Goal: Information Seeking & Learning: Understand process/instructions

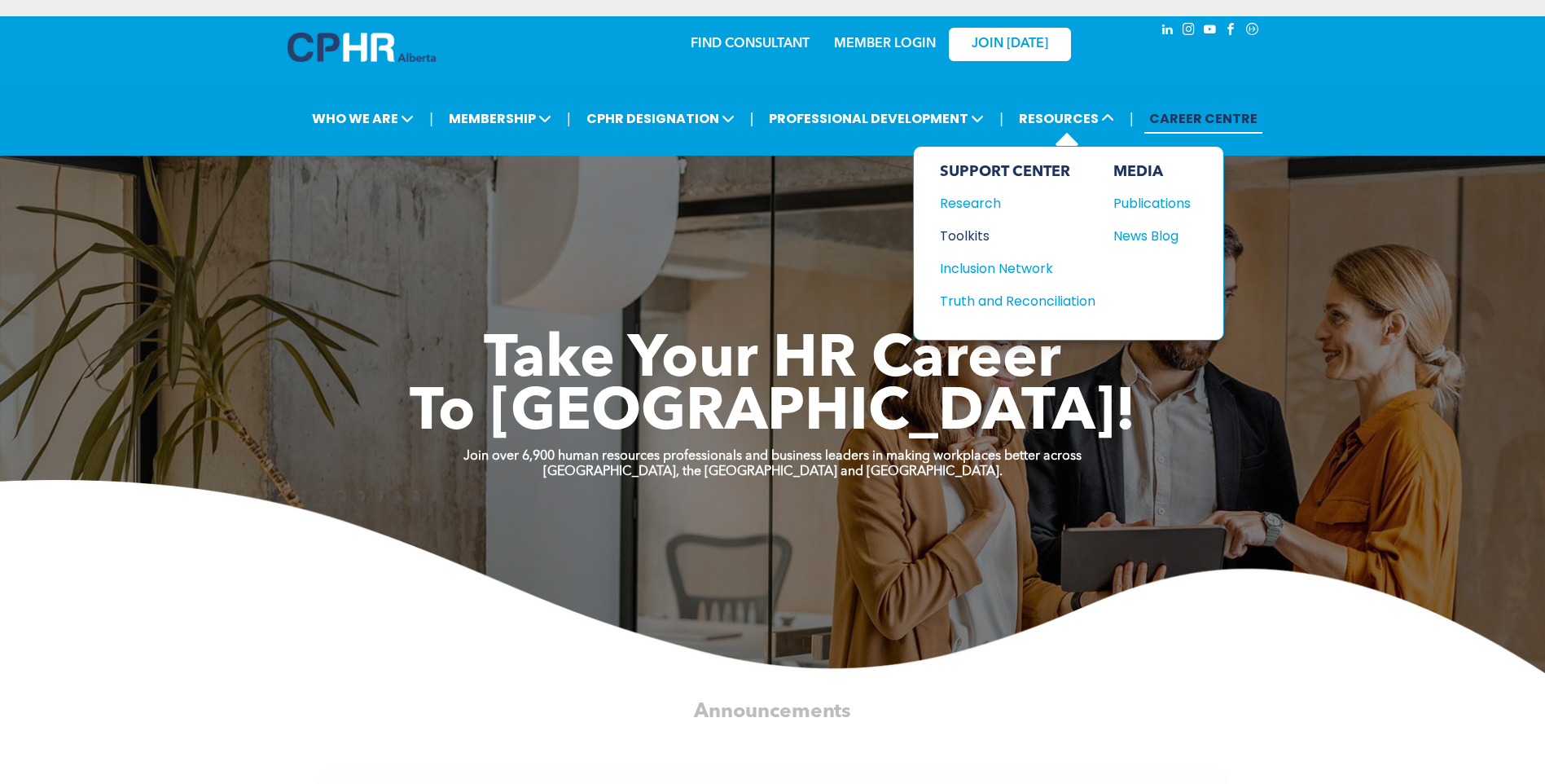
click at [977, 238] on div "Toolkits" at bounding box center [1010, 236] width 140 height 20
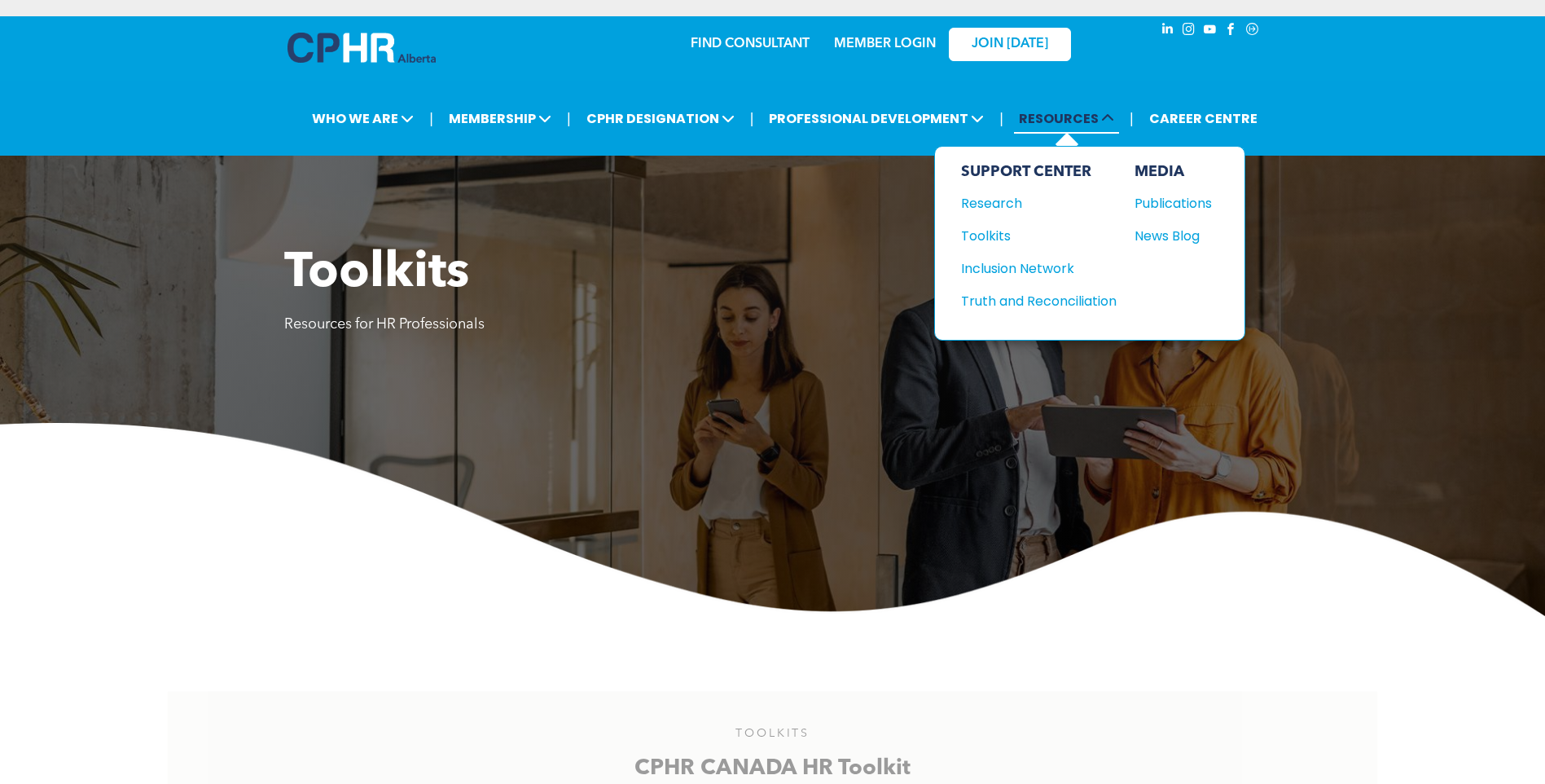
click at [1082, 113] on span "RESOURCES" at bounding box center [1067, 118] width 105 height 30
click at [1049, 301] on div "Truth and Reconciliation" at bounding box center [1032, 301] width 140 height 20
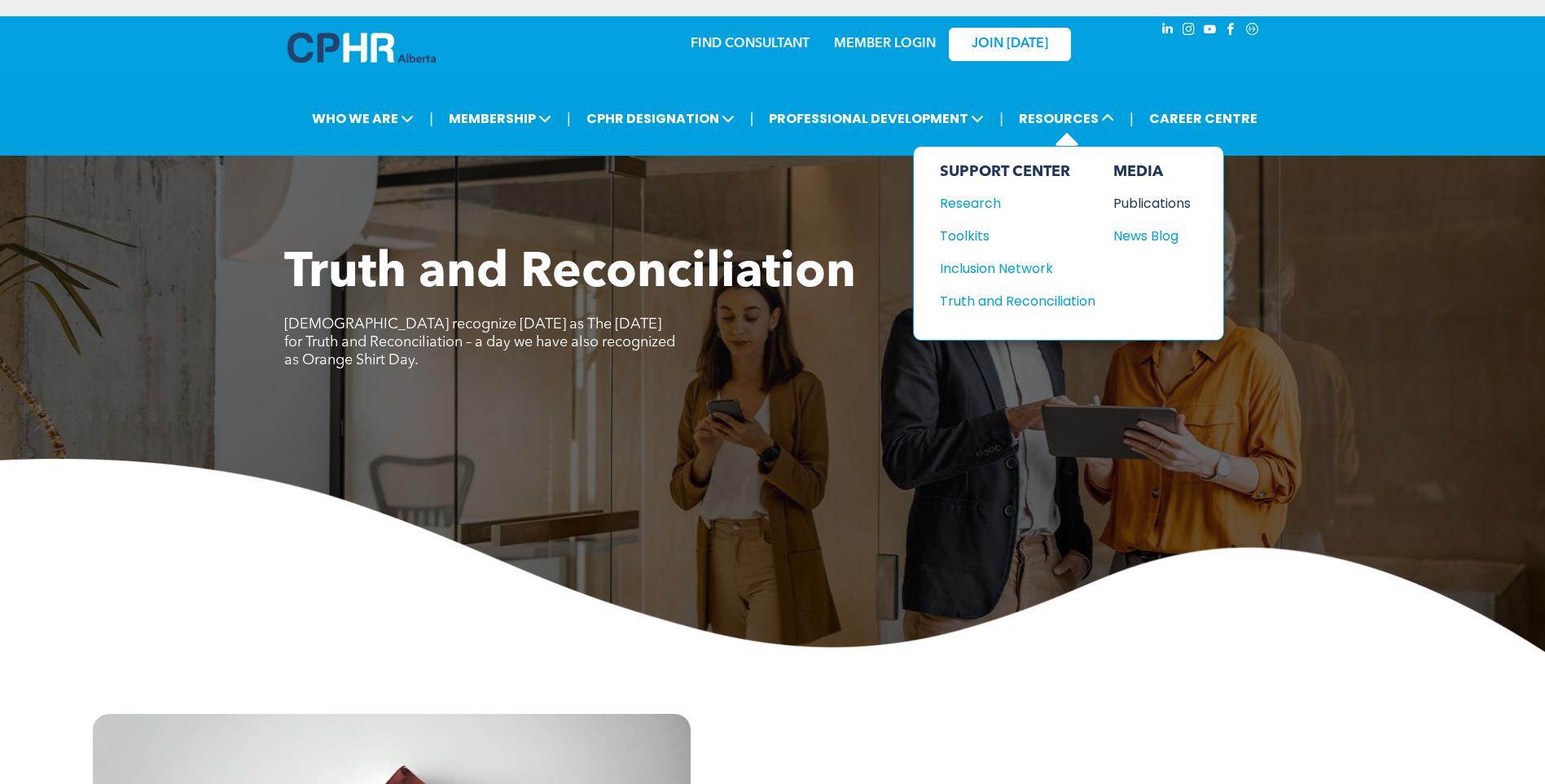
click at [1138, 206] on div "Publications" at bounding box center [1149, 203] width 70 height 20
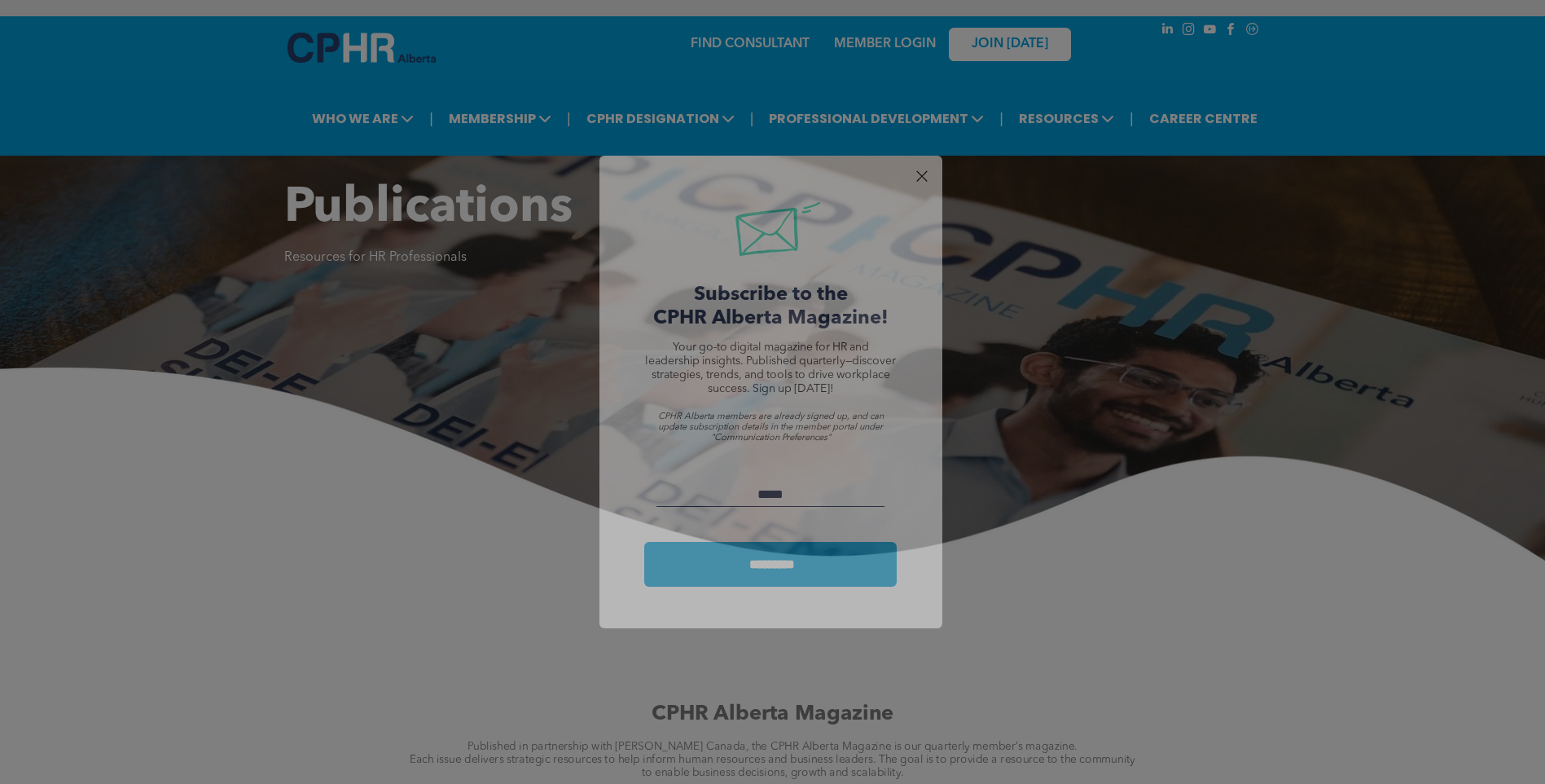
click at [925, 170] on div at bounding box center [922, 177] width 22 height 22
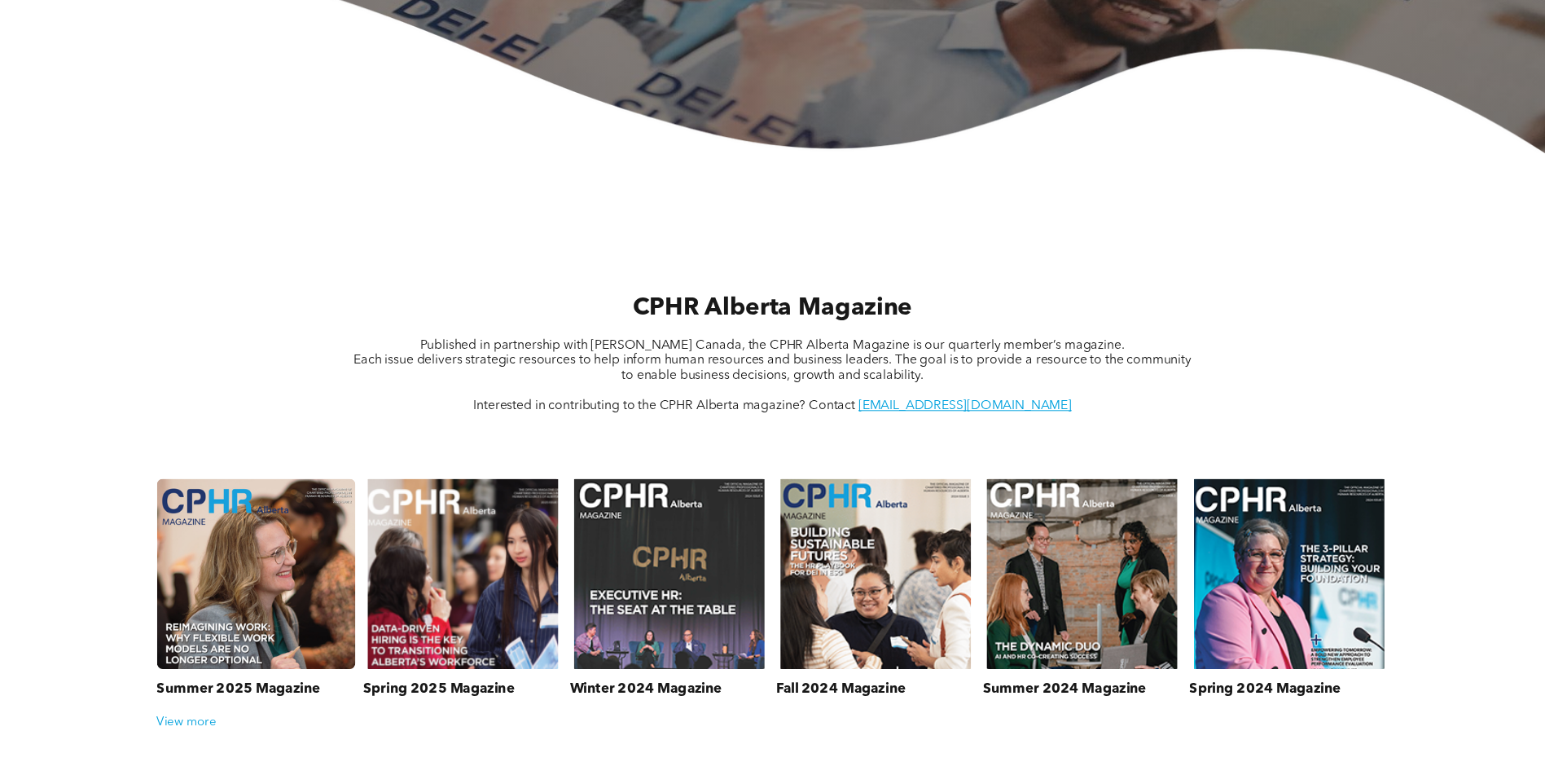
scroll to position [489, 0]
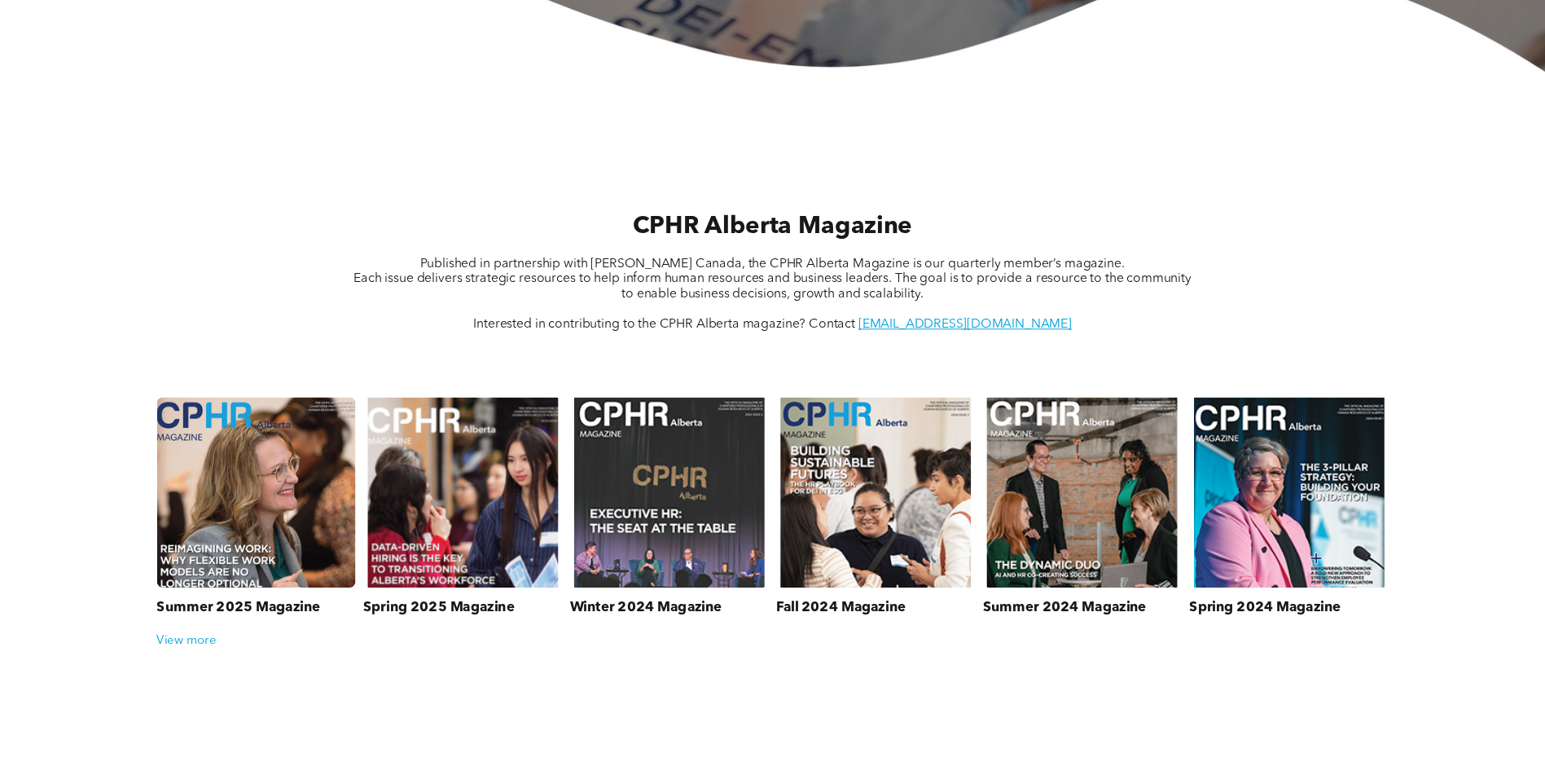
click at [308, 534] on link at bounding box center [255, 492] width 211 height 202
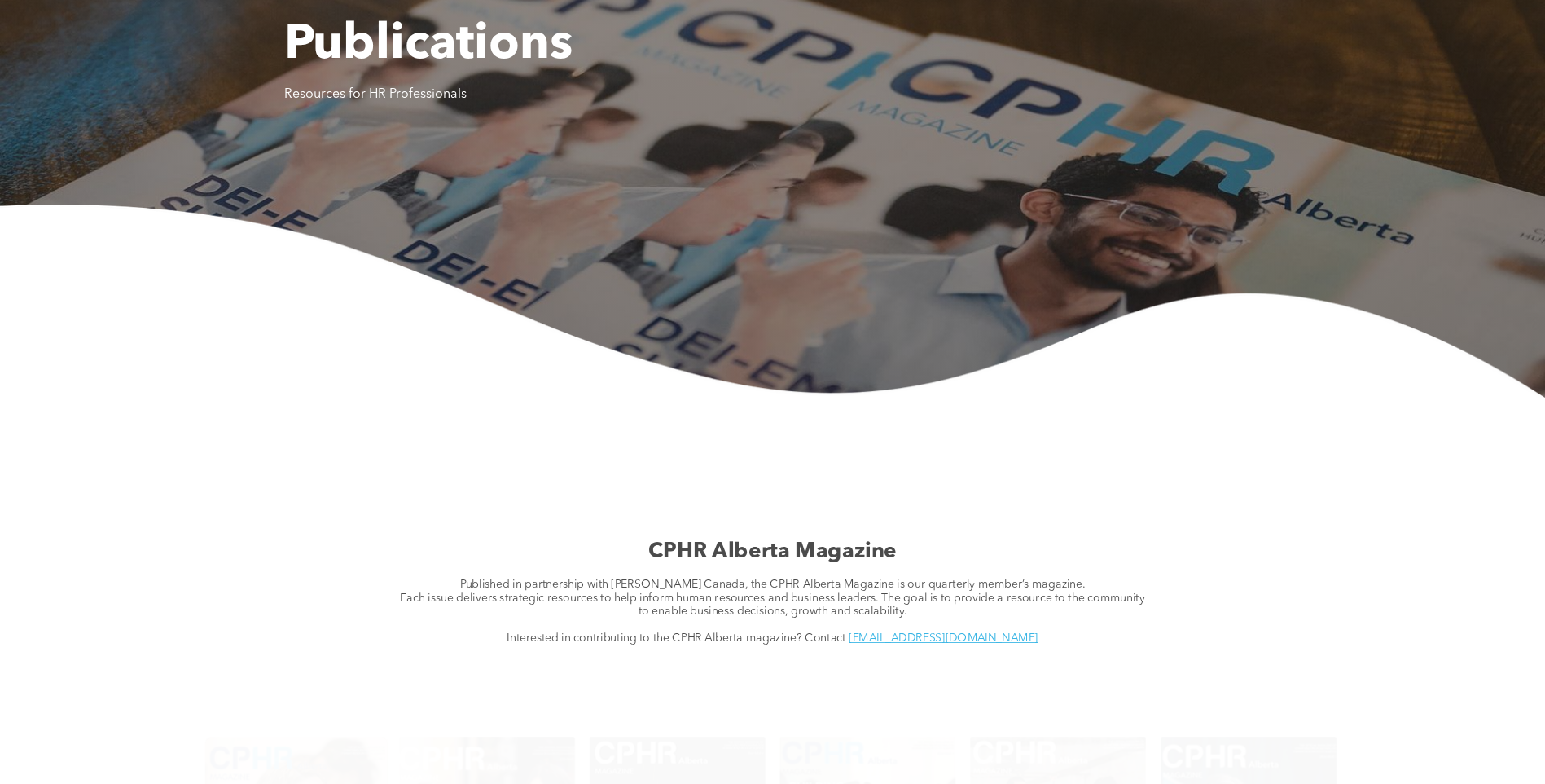
scroll to position [0, 0]
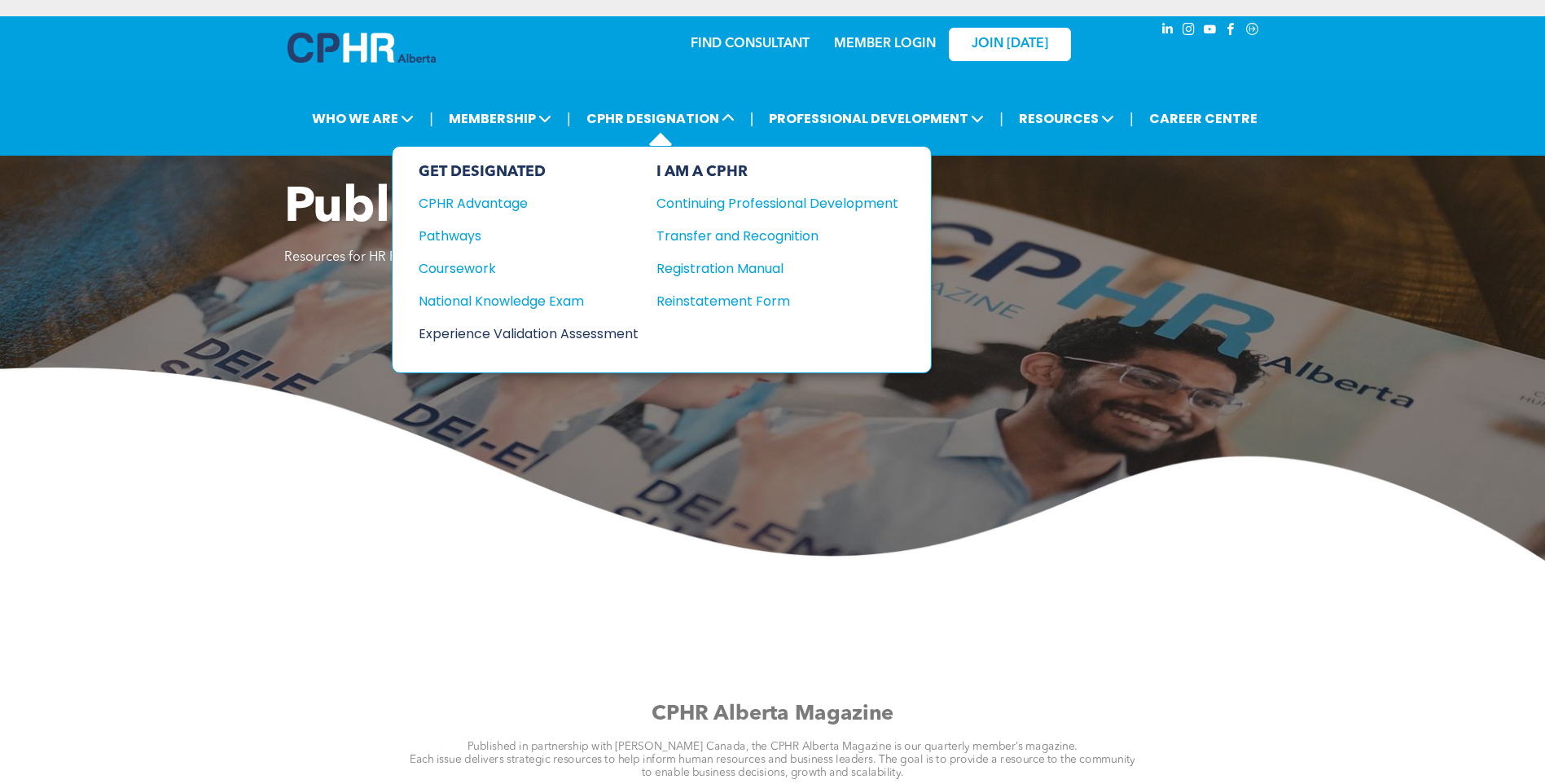
click at [599, 338] on div "Experience Validation Assessment" at bounding box center [518, 334] width 198 height 20
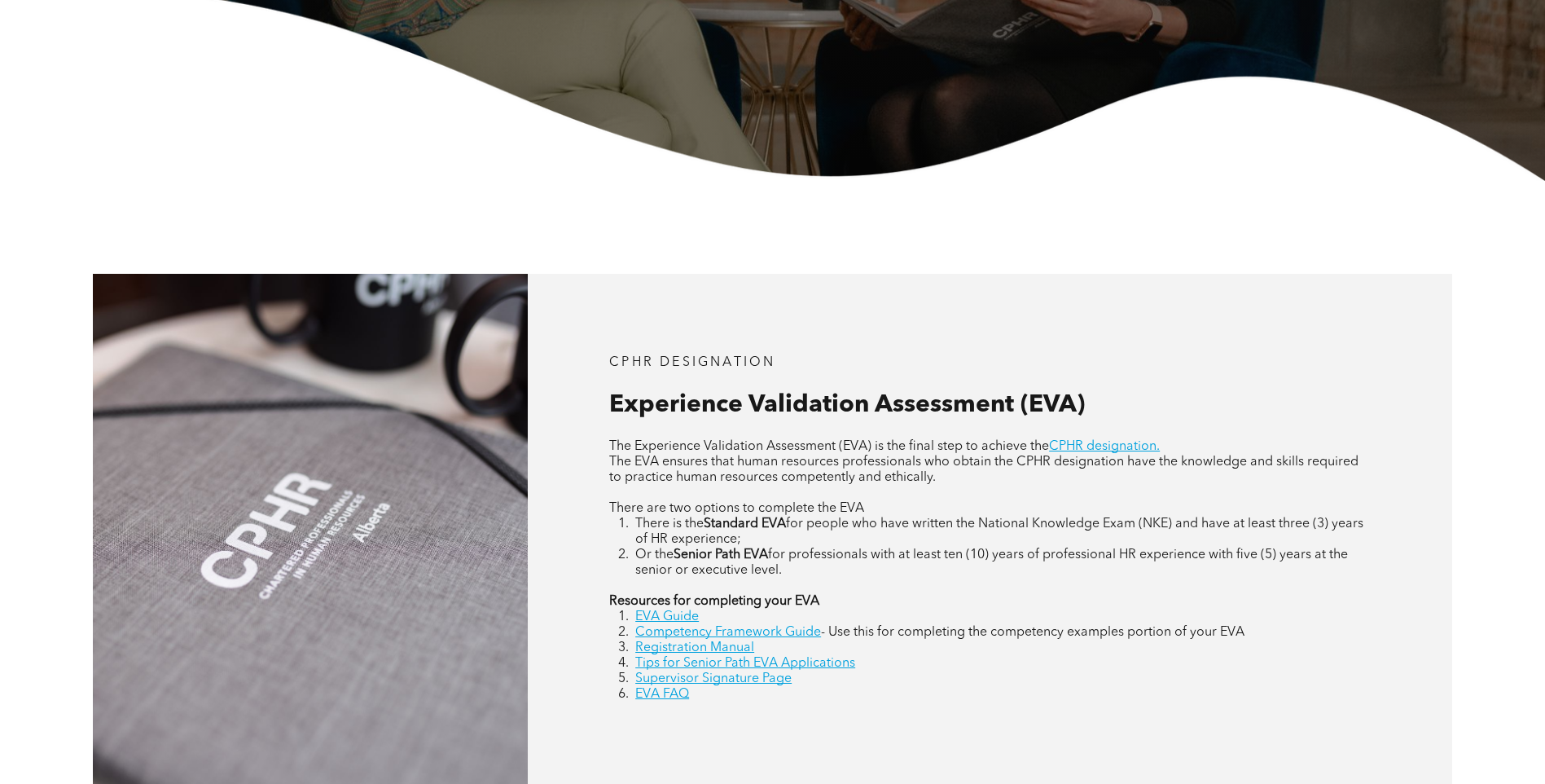
scroll to position [581, 0]
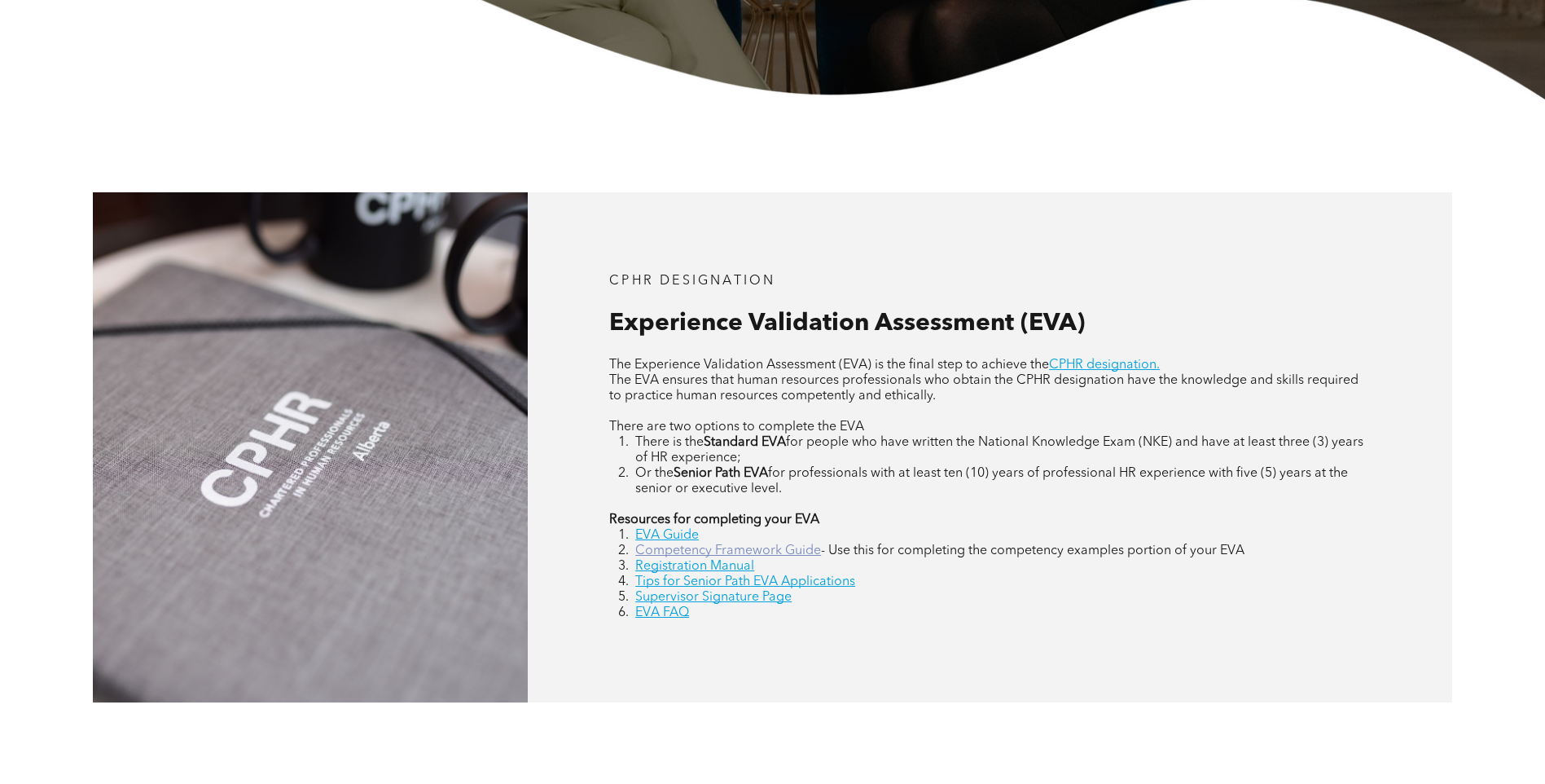
click at [736, 553] on link "Competency Framework Guide" at bounding box center [728, 550] width 185 height 13
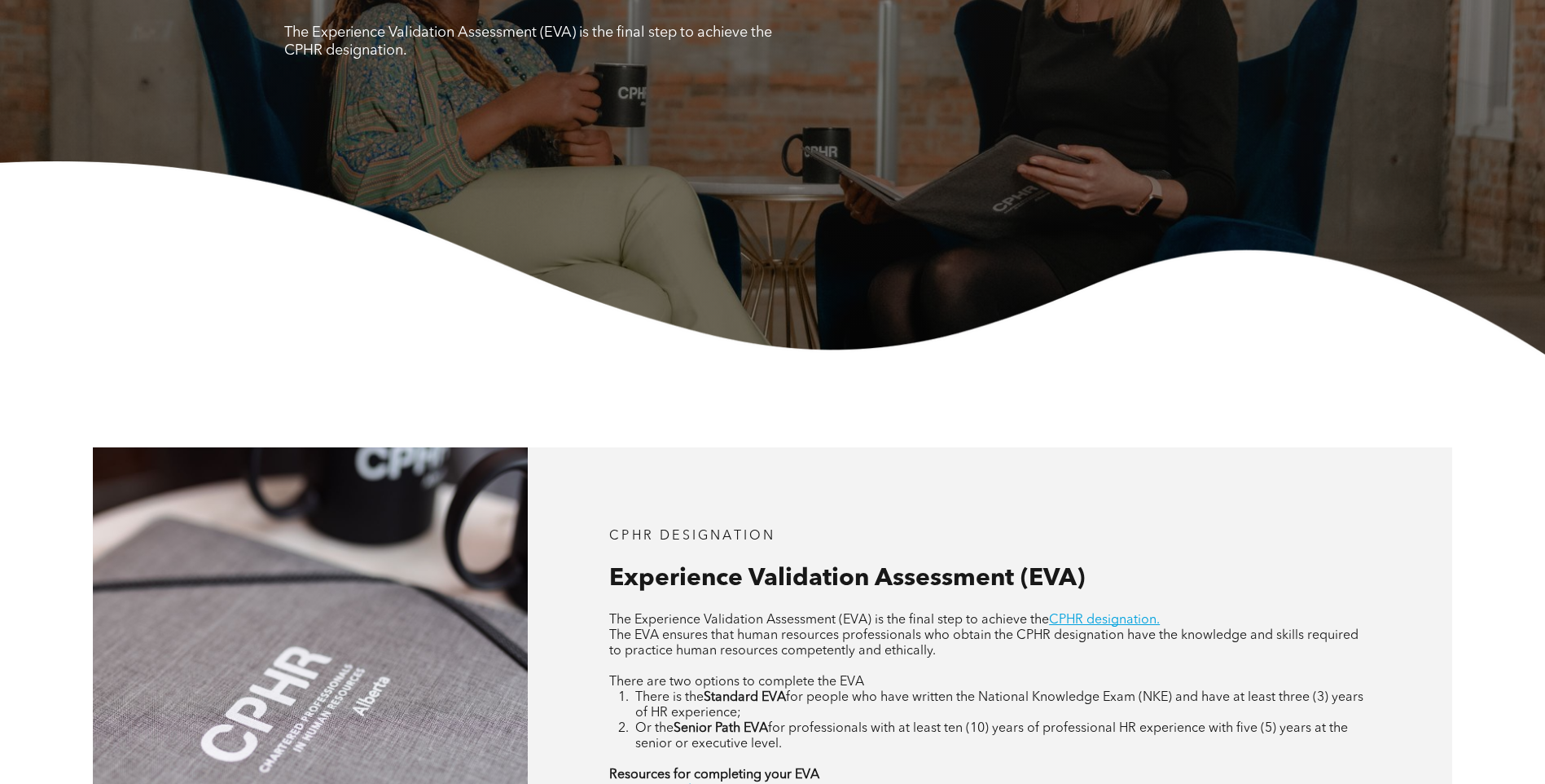
scroll to position [0, 0]
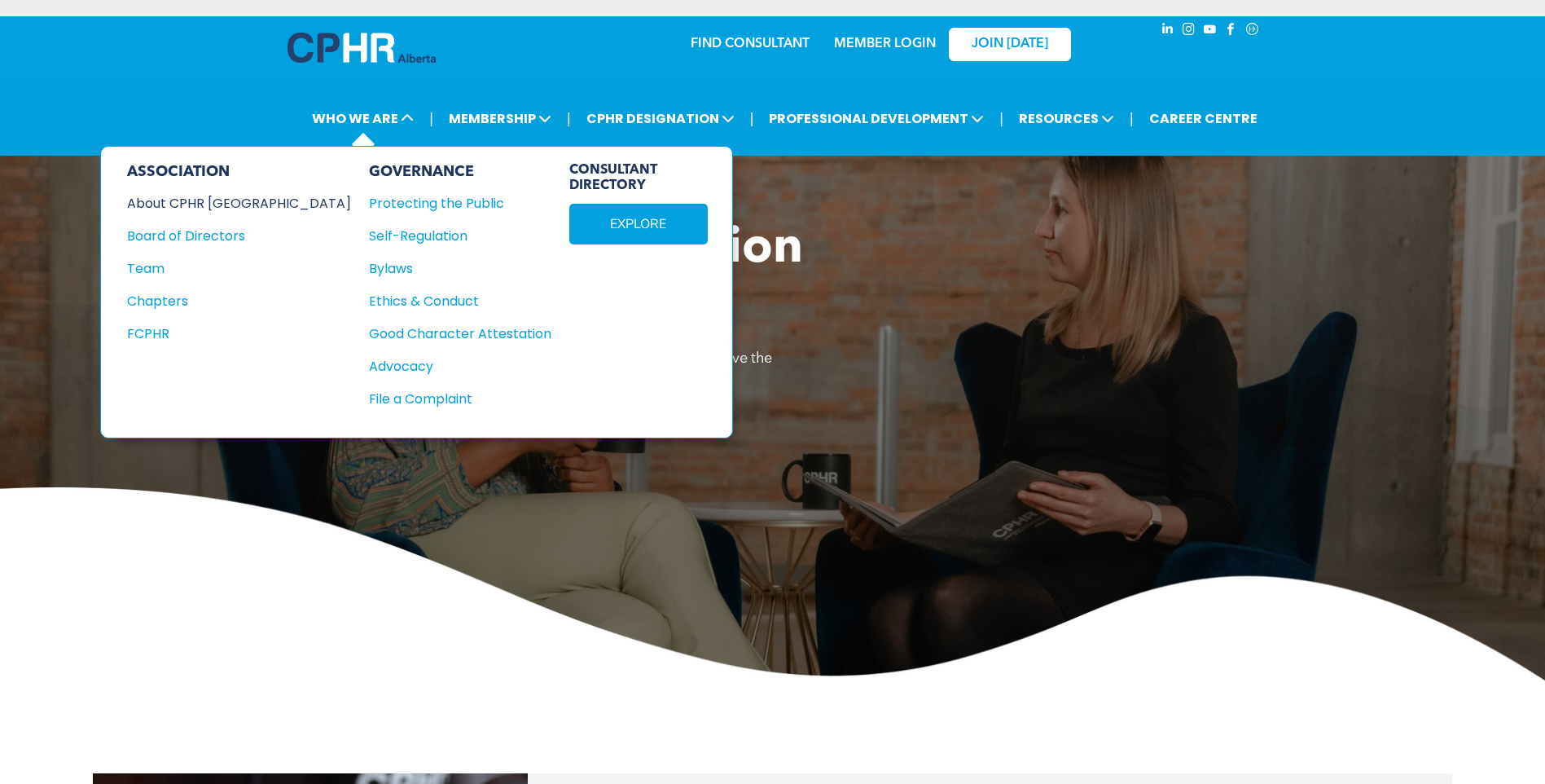
click at [207, 201] on div "About CPHR [GEOGRAPHIC_DATA]" at bounding box center [228, 203] width 202 height 20
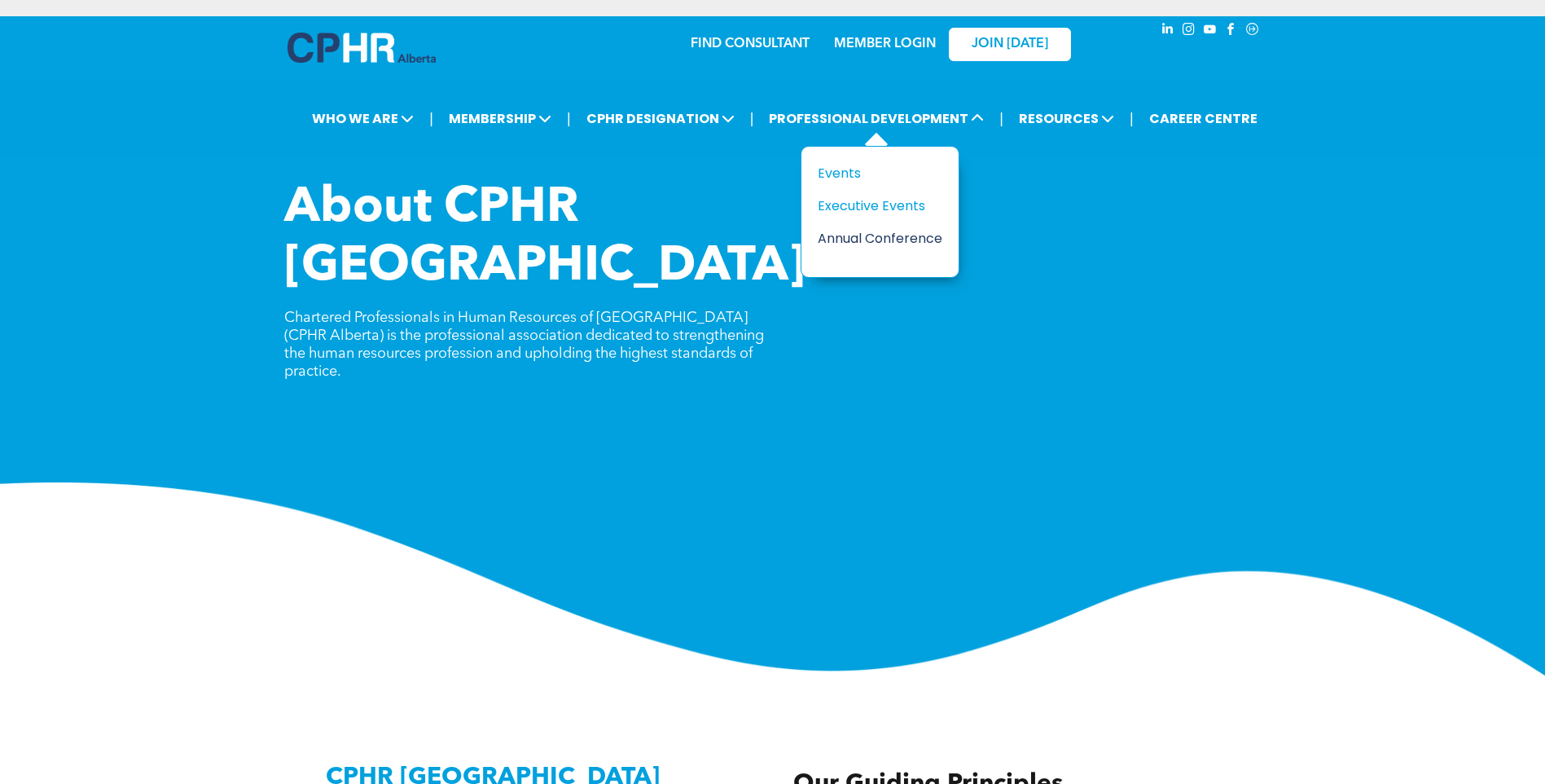
click at [892, 233] on div "Annual Conference" at bounding box center [875, 238] width 113 height 20
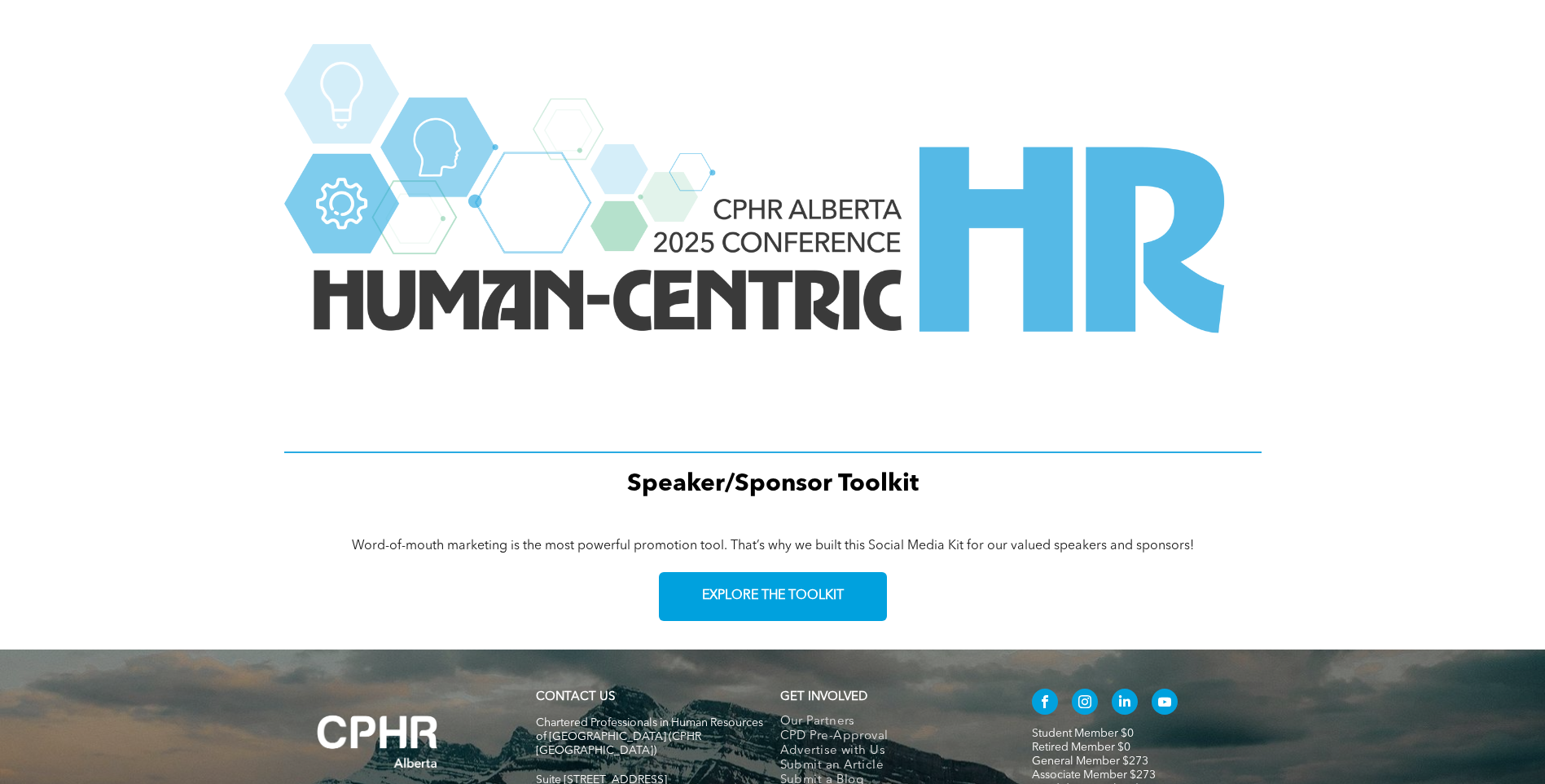
scroll to position [2199, 0]
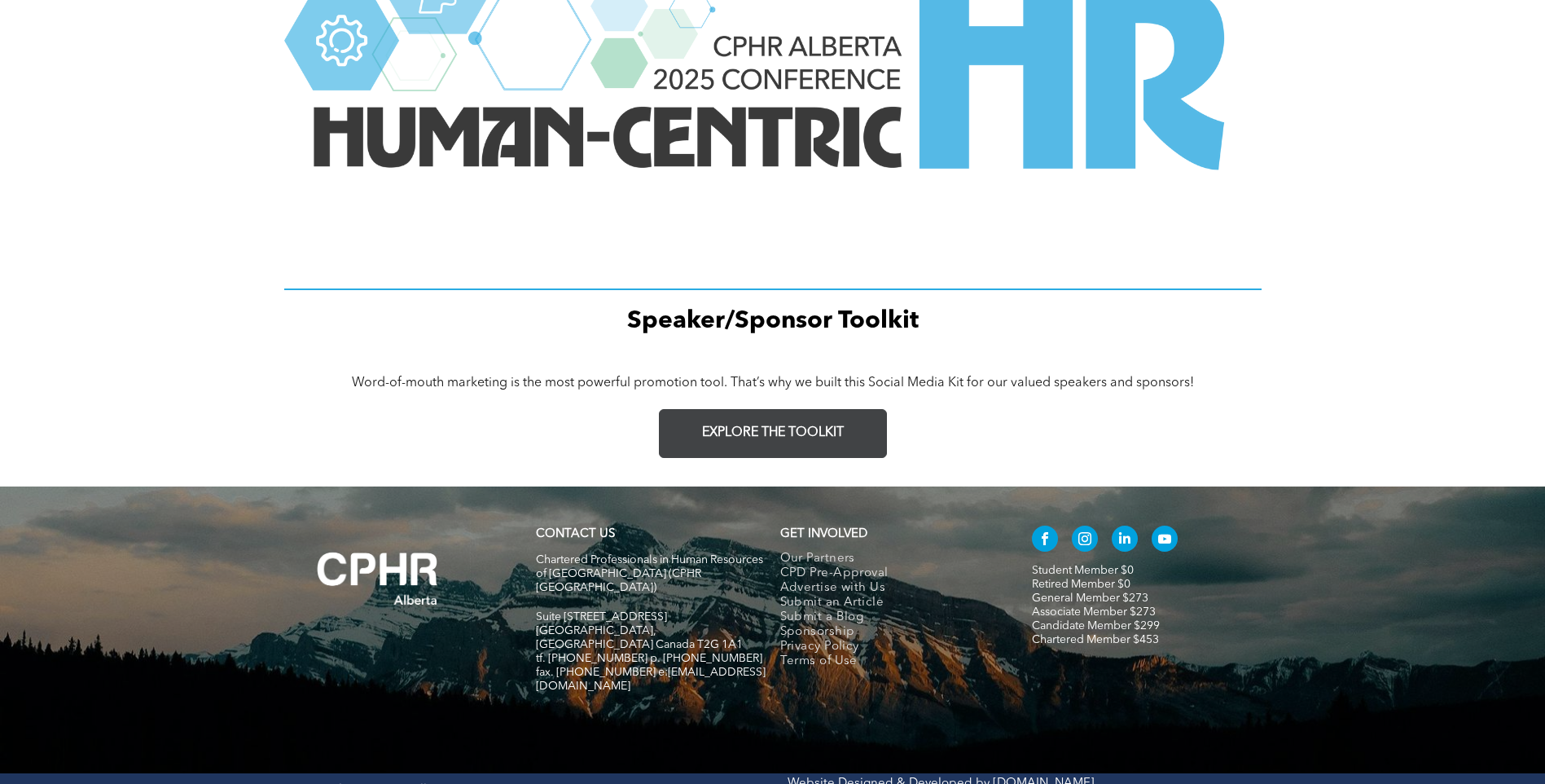
click at [726, 432] on span "EXPLORE THE TOOLKIT" at bounding box center [773, 433] width 142 height 15
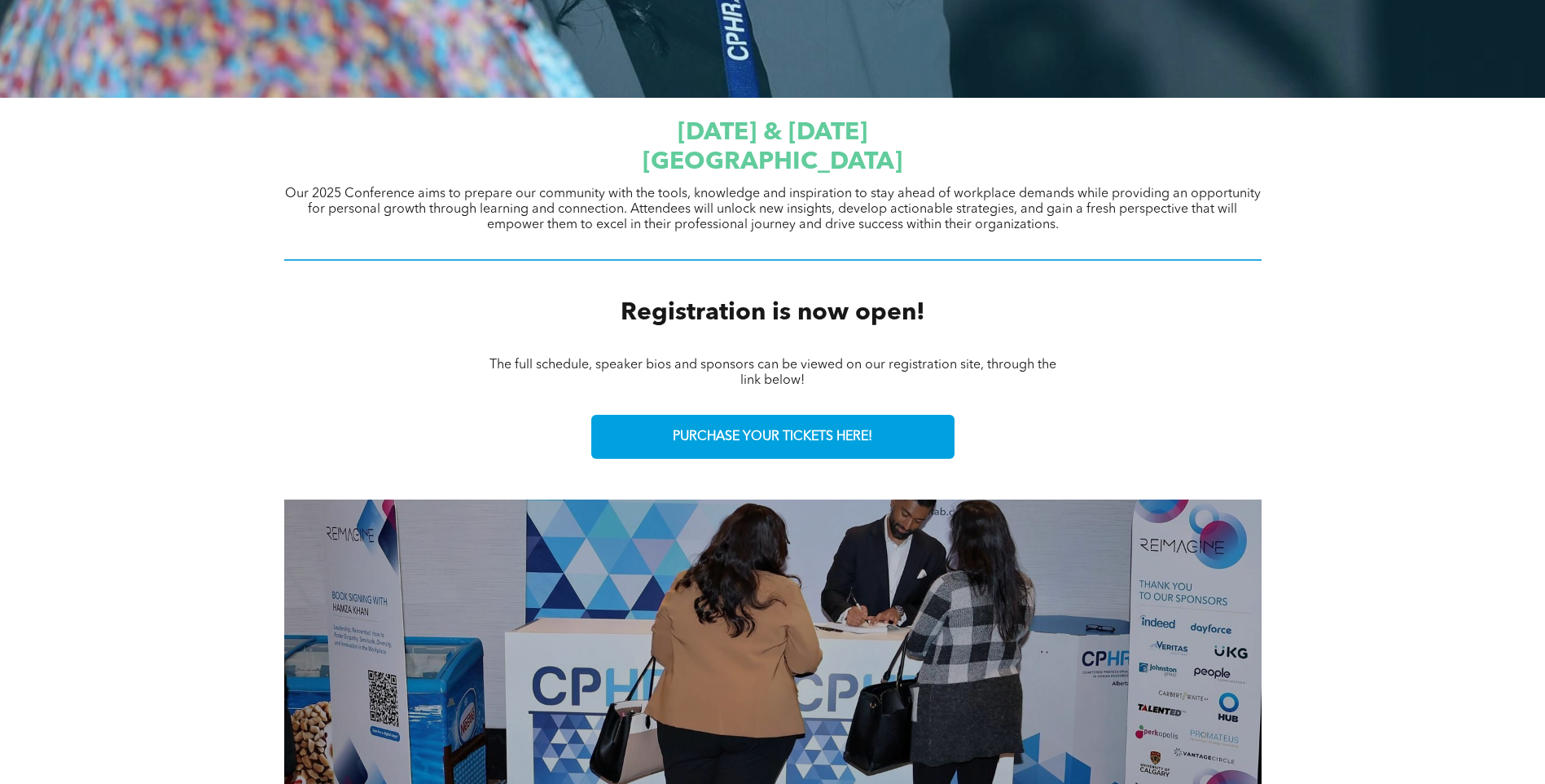
scroll to position [0, 0]
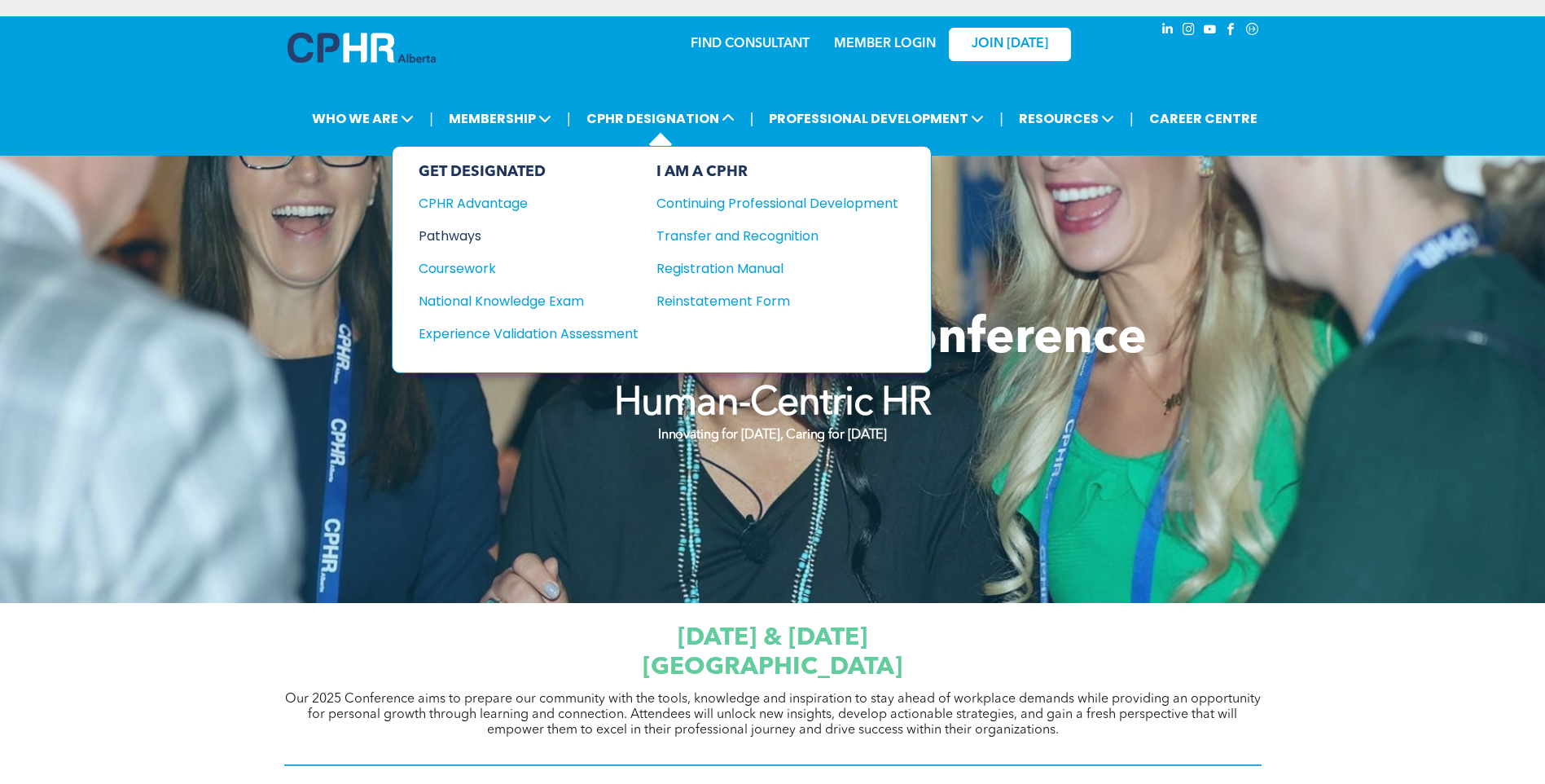
click at [476, 238] on div "Pathways" at bounding box center [518, 236] width 198 height 20
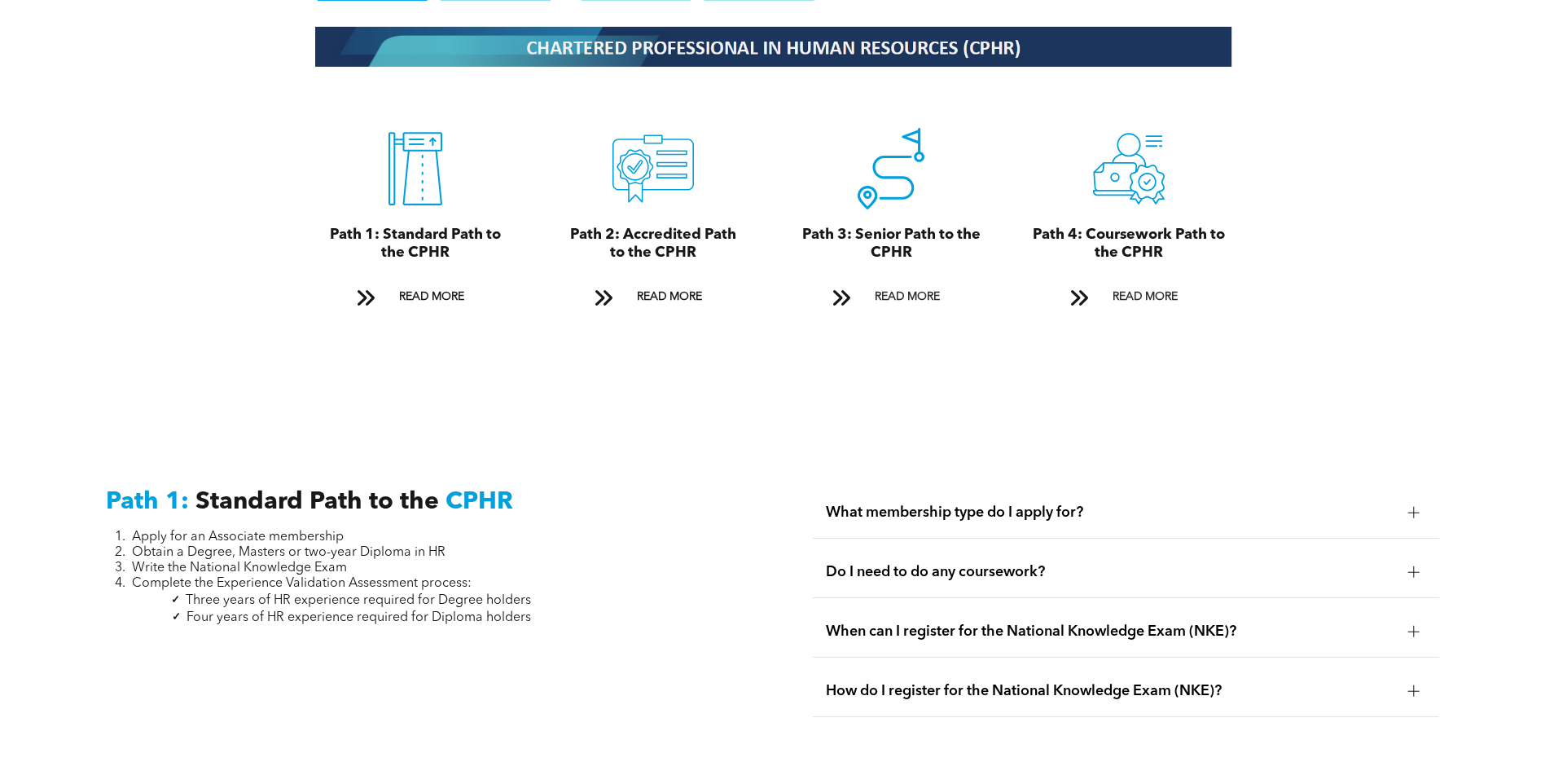
scroll to position [1955, 0]
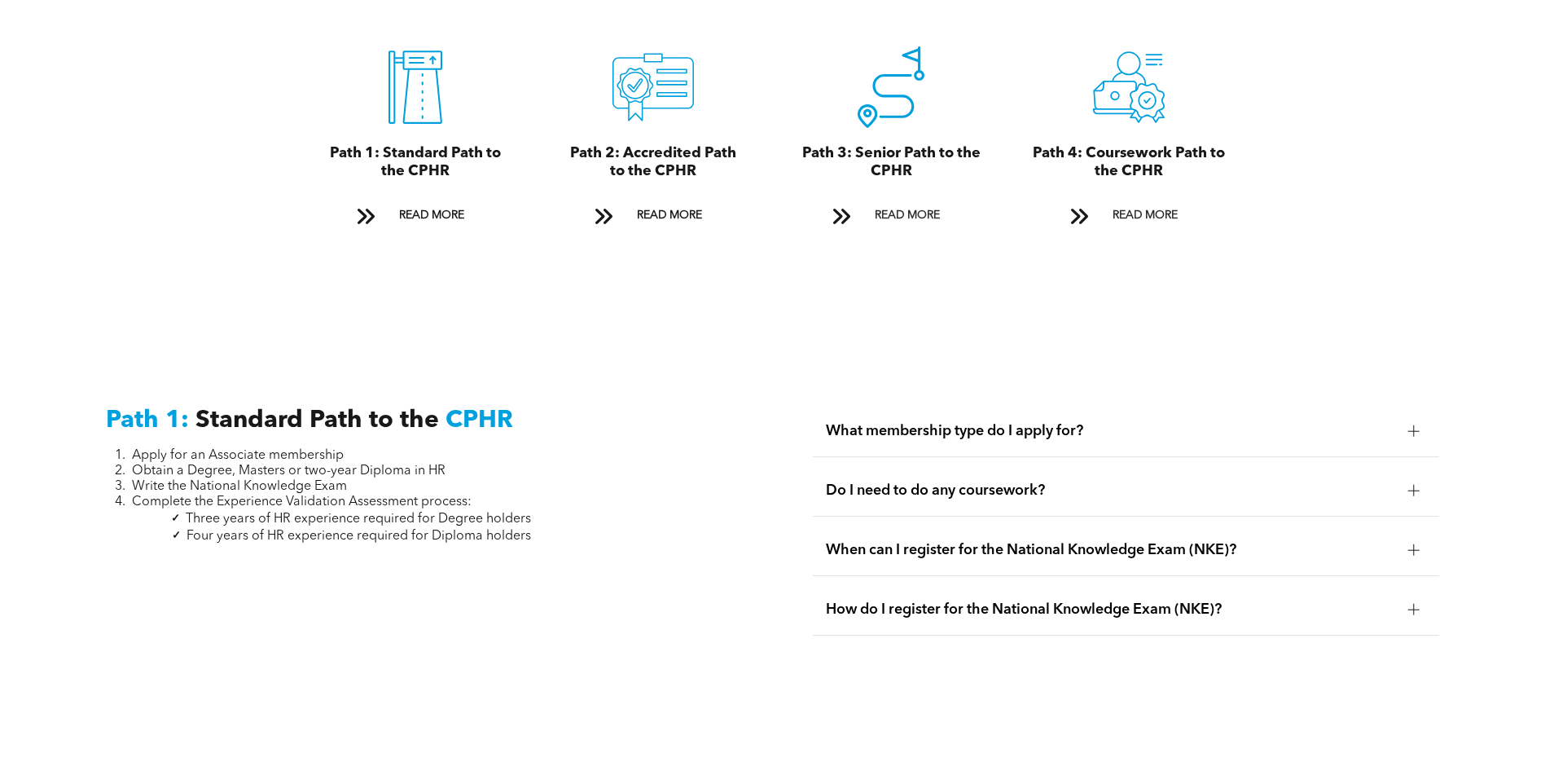
click at [1074, 540] on div "When can I register for the National Knowledge Exam (NKE)?" at bounding box center [1126, 550] width 626 height 51
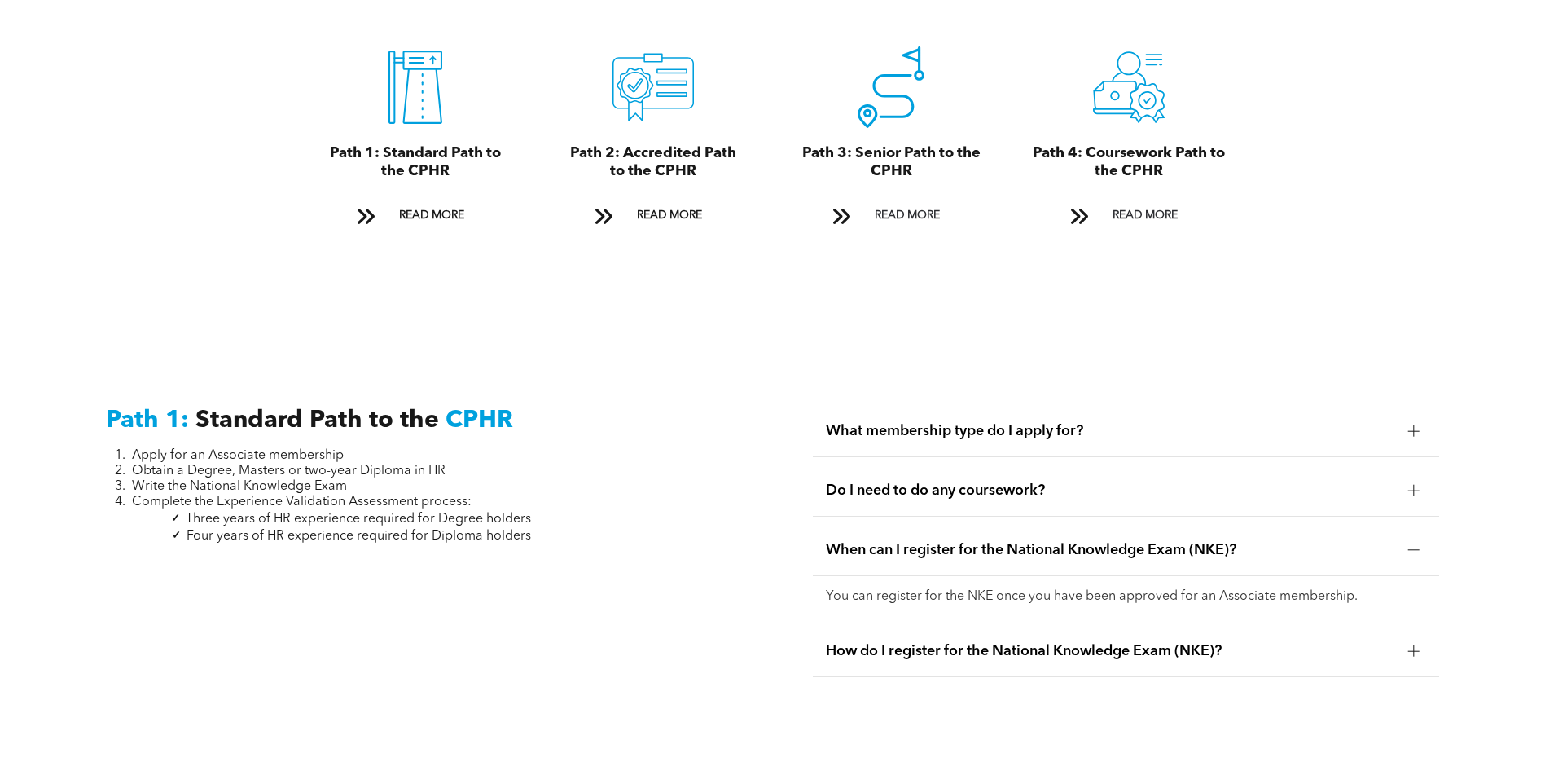
click at [1074, 541] on span "When can I register for the National Knowledge Exam (NKE)?" at bounding box center [1110, 549] width 570 height 18
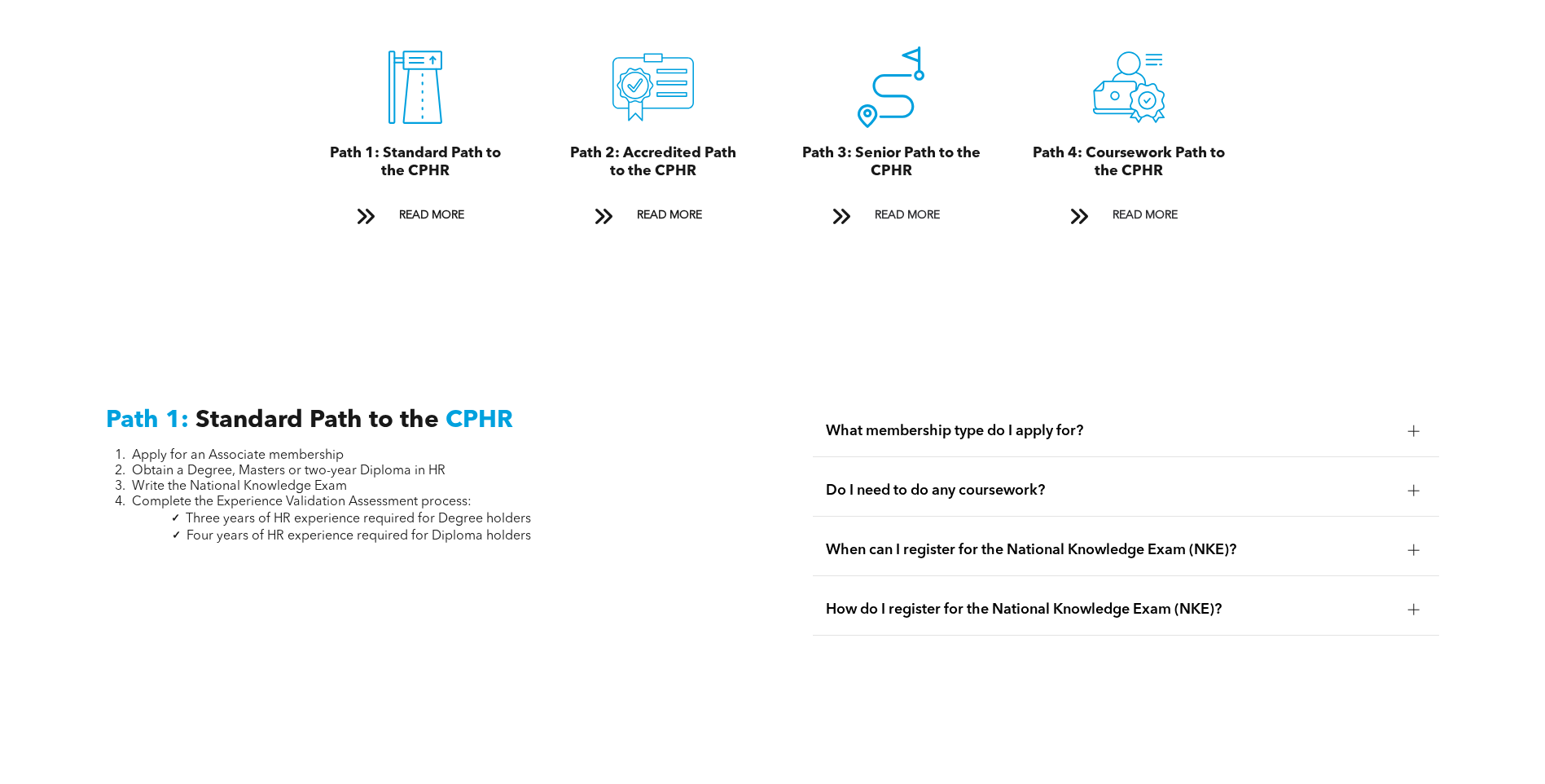
click at [1069, 600] on span "How do I register for the National Knowledge Exam (NKE)?" at bounding box center [1110, 609] width 570 height 18
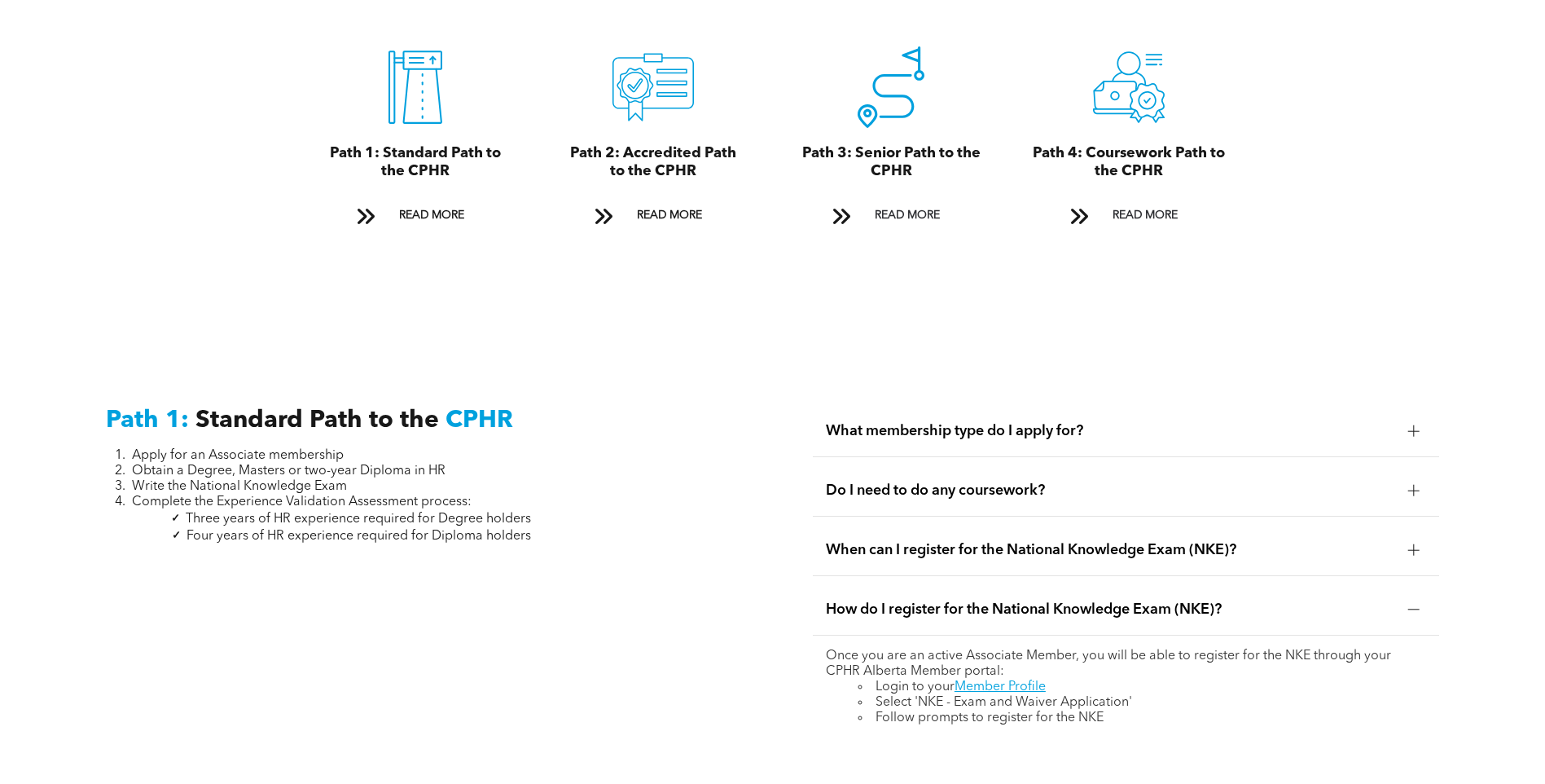
click at [1069, 600] on span "How do I register for the National Knowledge Exam (NKE)?" at bounding box center [1110, 609] width 570 height 18
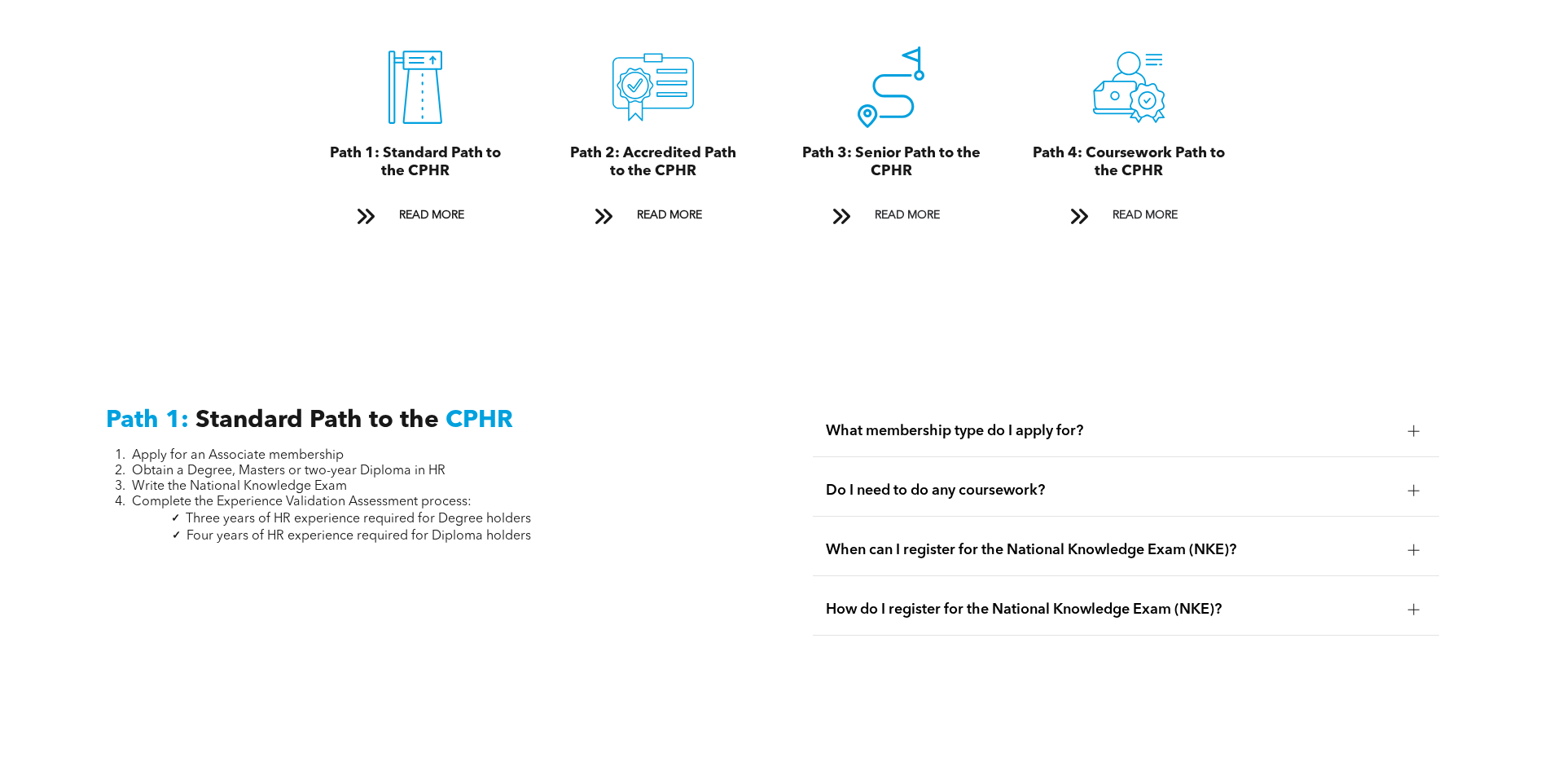
click at [1067, 482] on span "Do I need to do any coursework?" at bounding box center [1110, 490] width 570 height 18
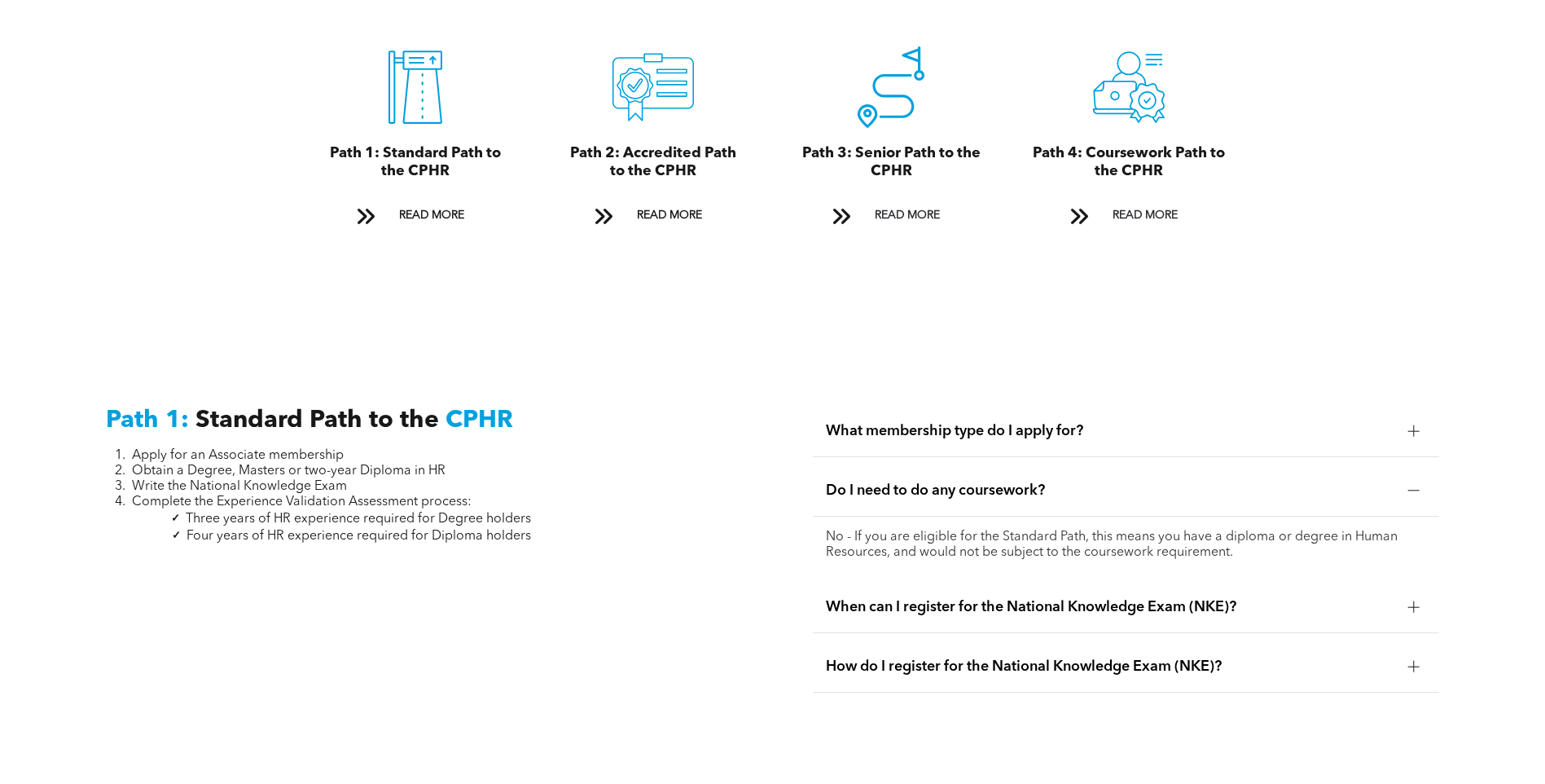
click at [1067, 482] on span "Do I need to do any coursework?" at bounding box center [1110, 490] width 570 height 18
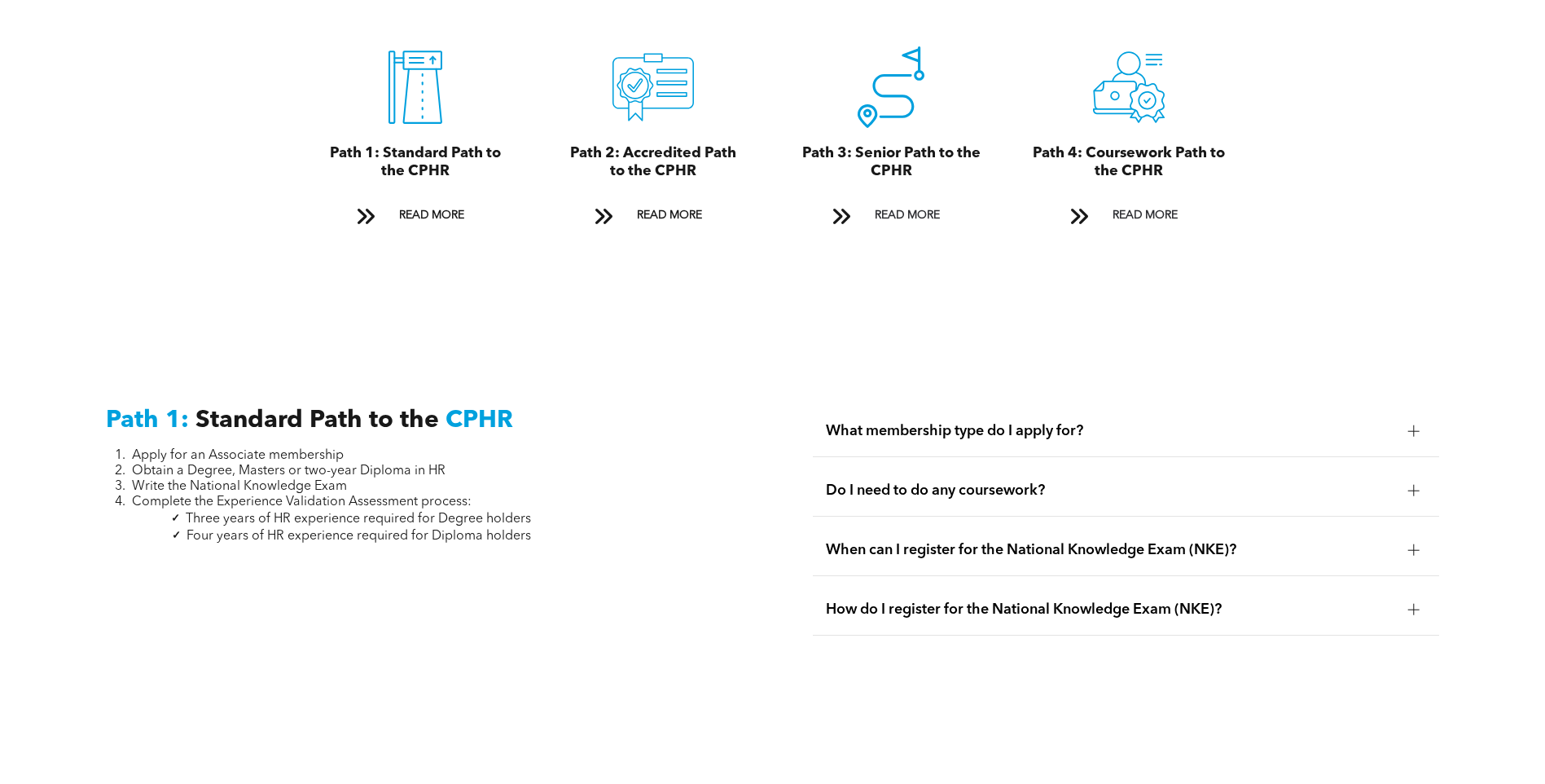
click at [1057, 422] on span "What membership type do I apply for?" at bounding box center [1110, 430] width 570 height 18
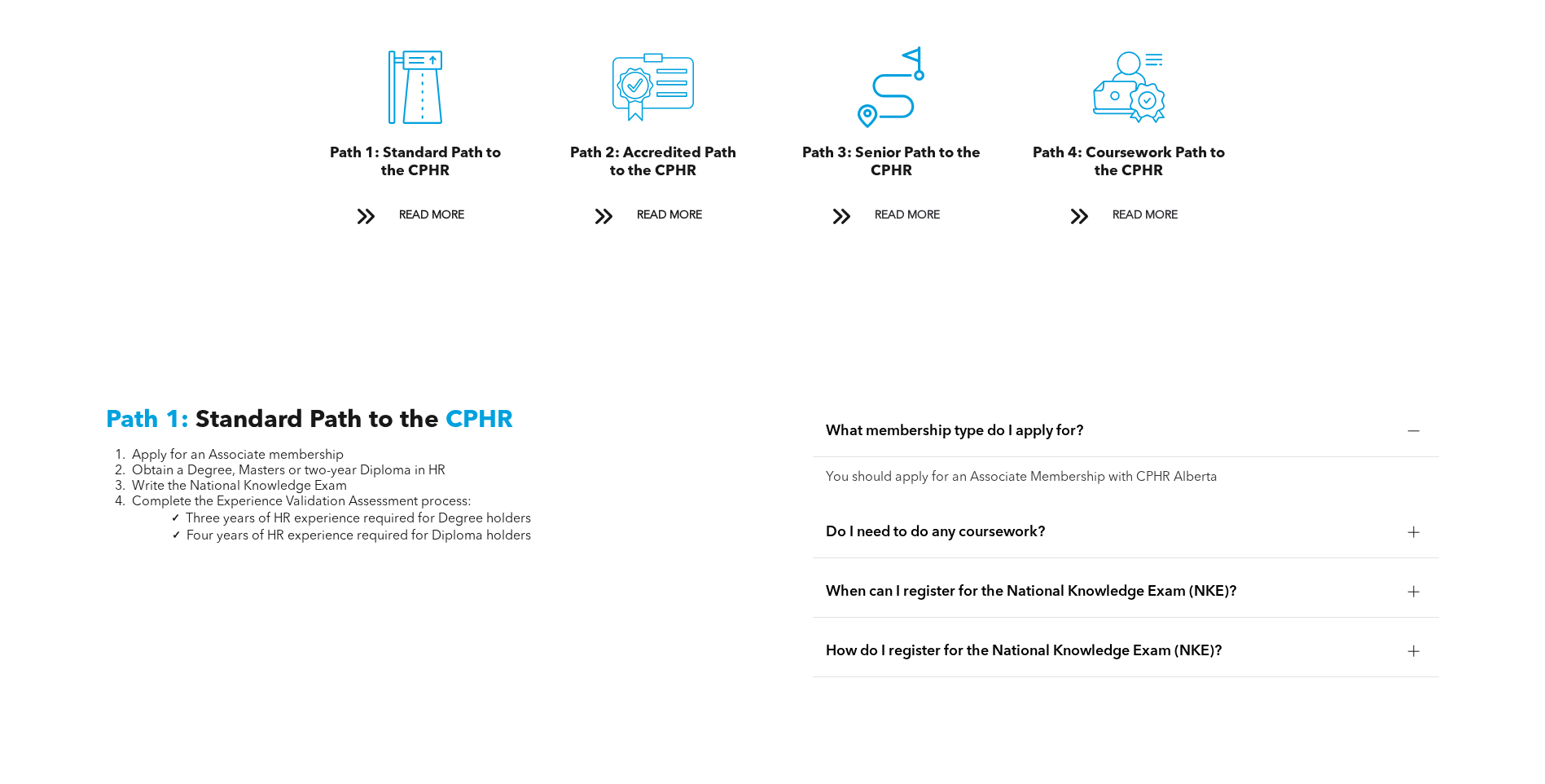
click at [1054, 422] on span "What membership type do I apply for?" at bounding box center [1110, 430] width 570 height 18
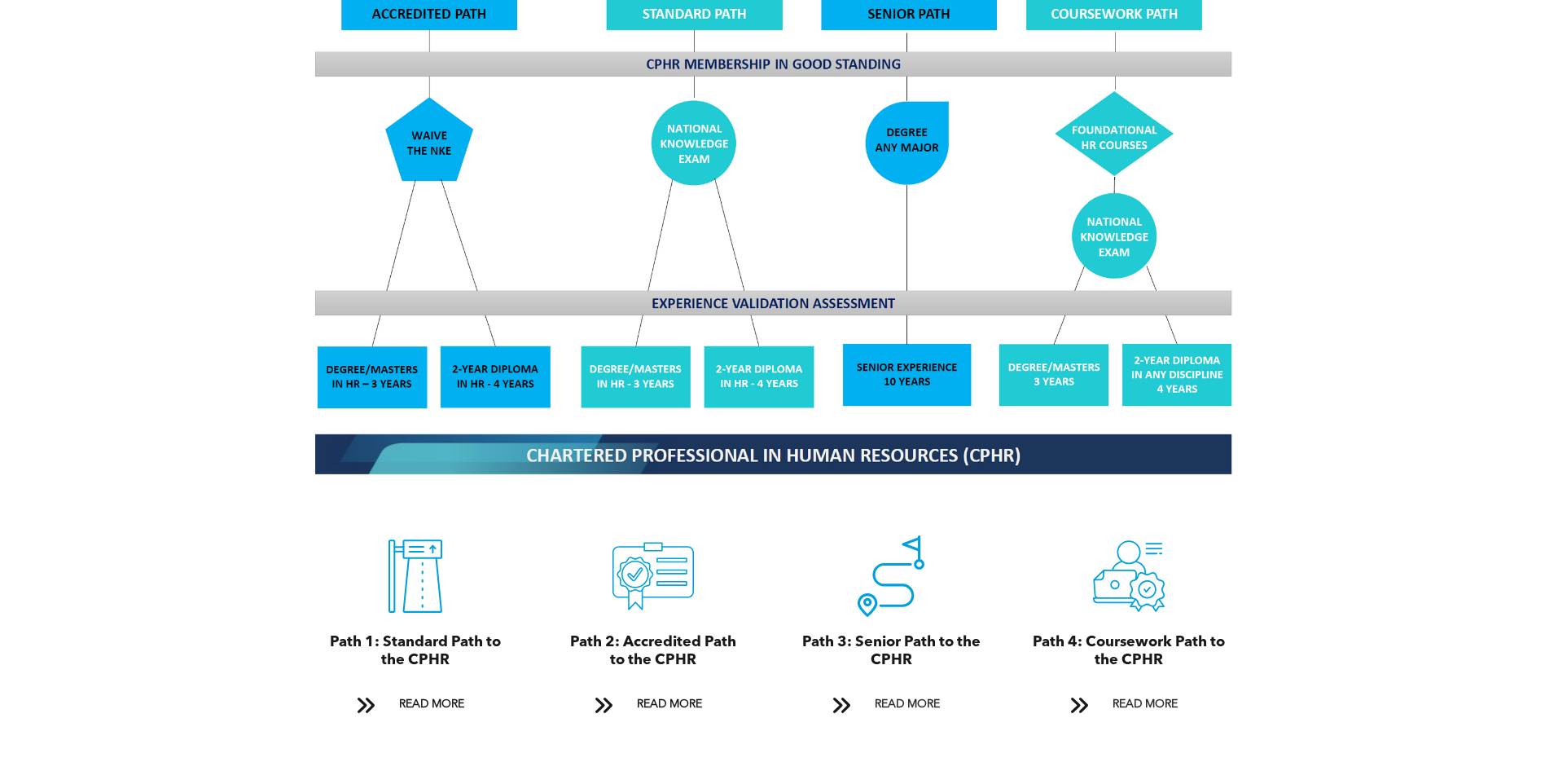
scroll to position [1548, 0]
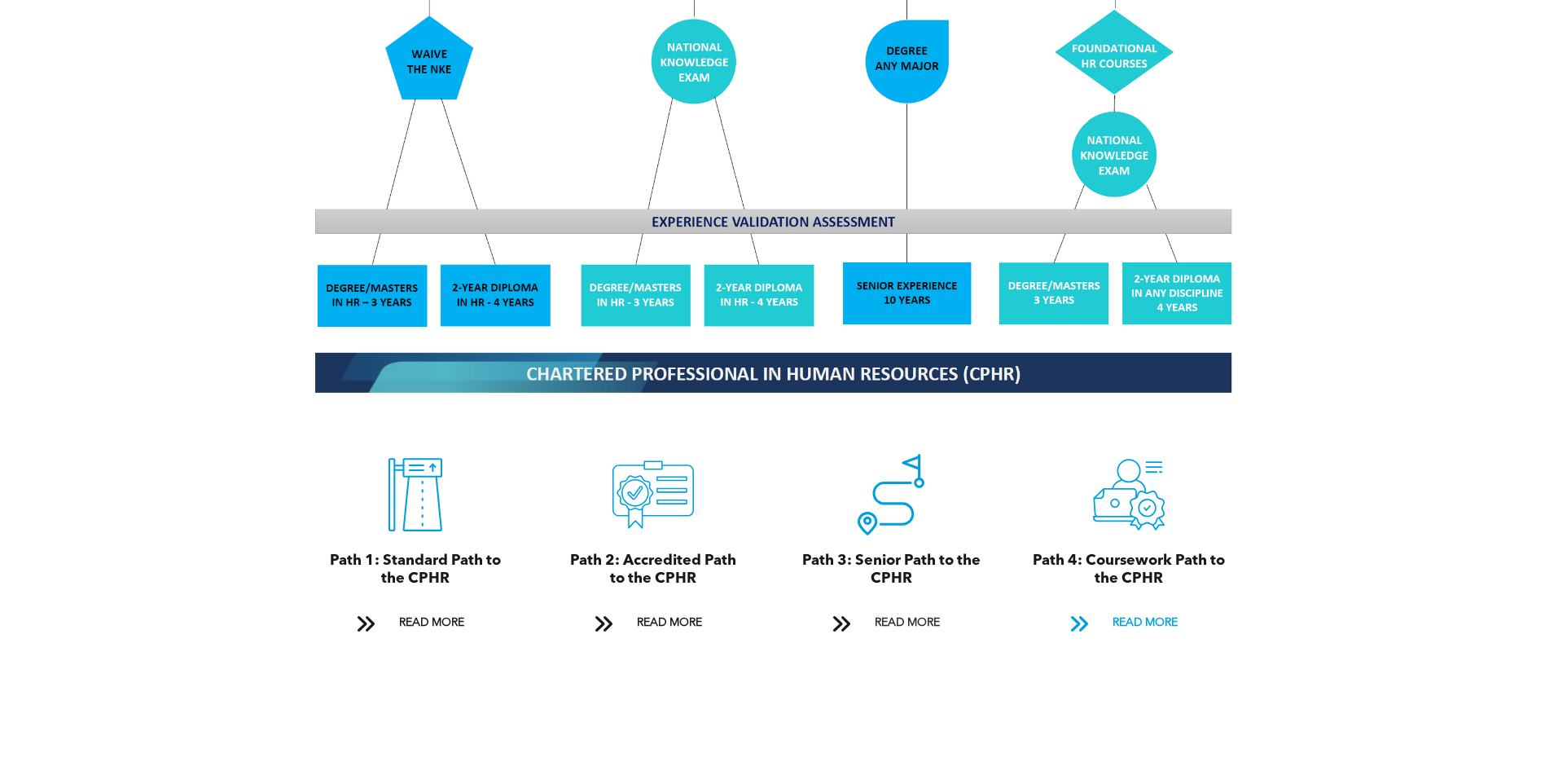
click at [1157, 610] on span "READ MORE" at bounding box center [1145, 623] width 77 height 30
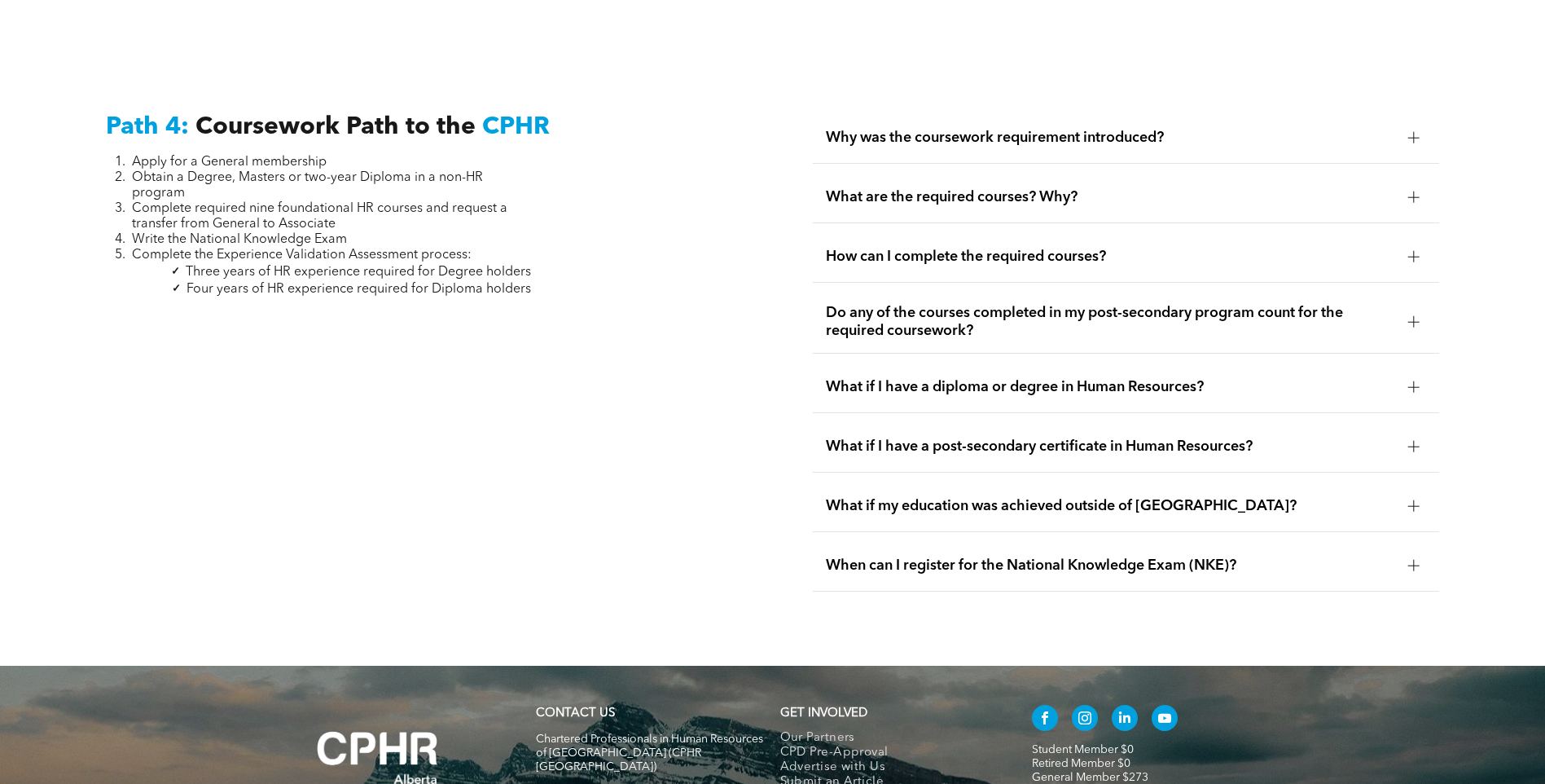
scroll to position [4754, 0]
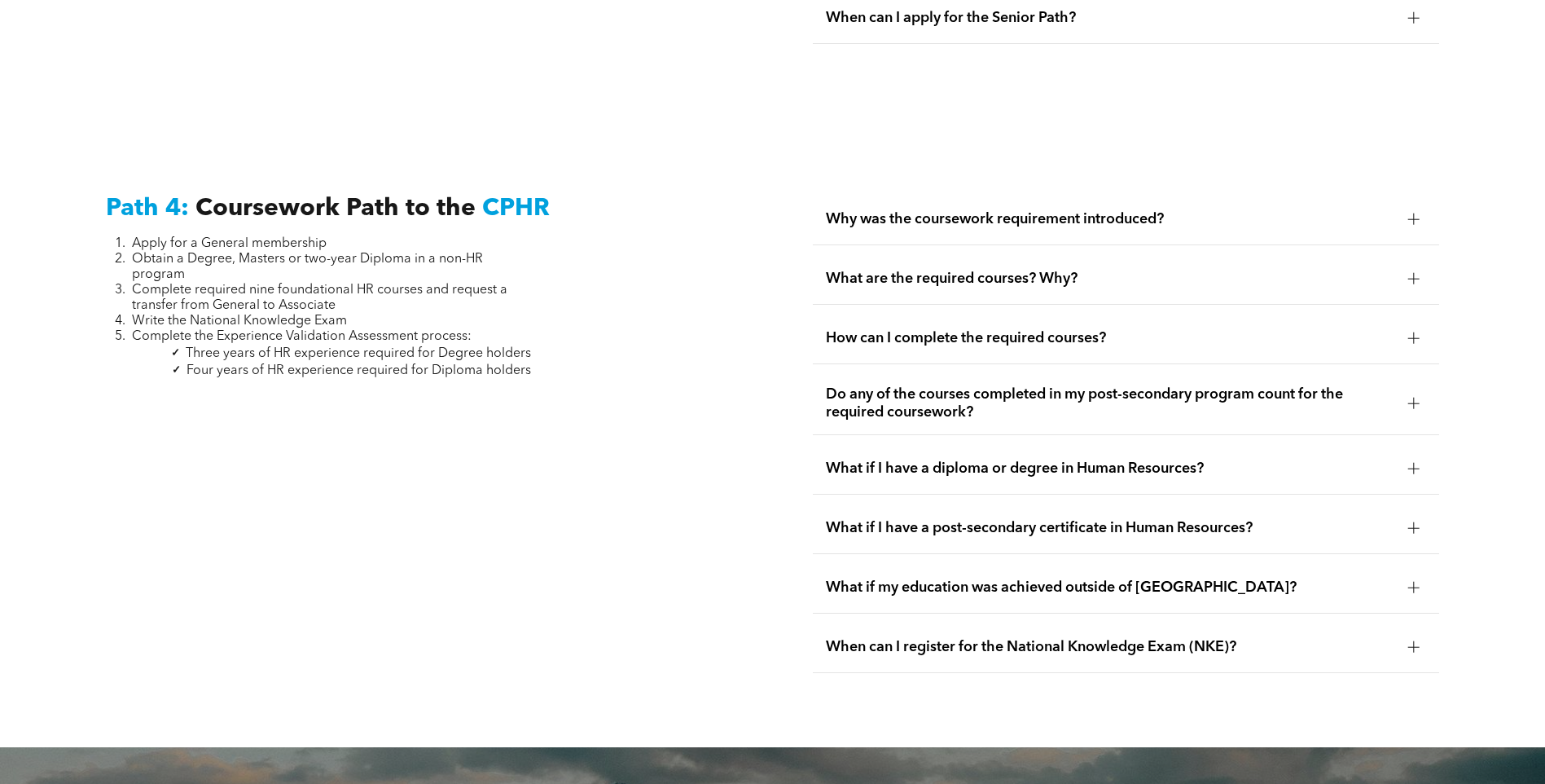
click at [1114, 519] on span "What if I have a post-secondary certificate in Human Resources?" at bounding box center [1110, 528] width 570 height 18
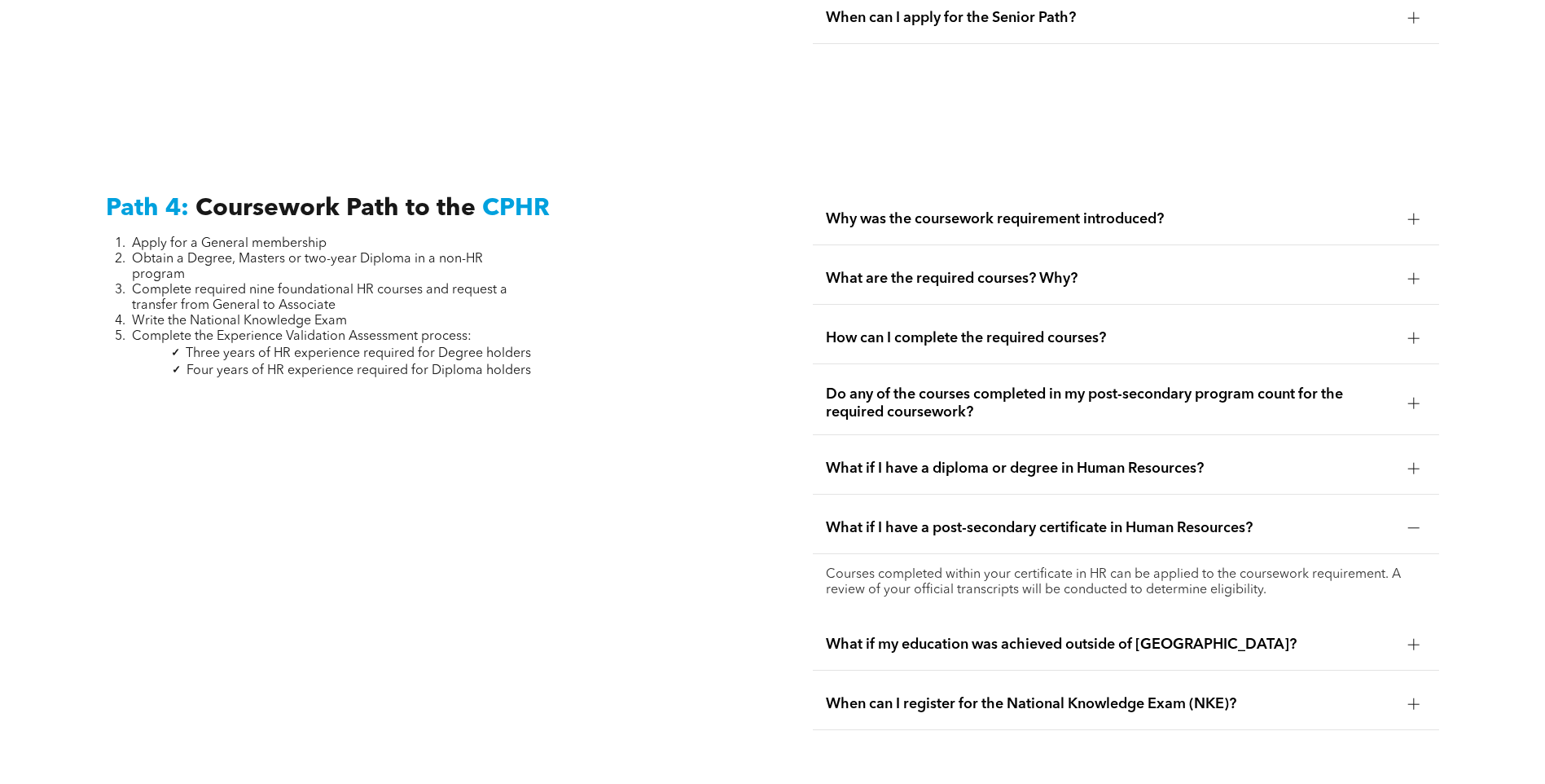
click at [1114, 519] on span "What if I have a post-secondary certificate in Human Resources?" at bounding box center [1110, 528] width 570 height 18
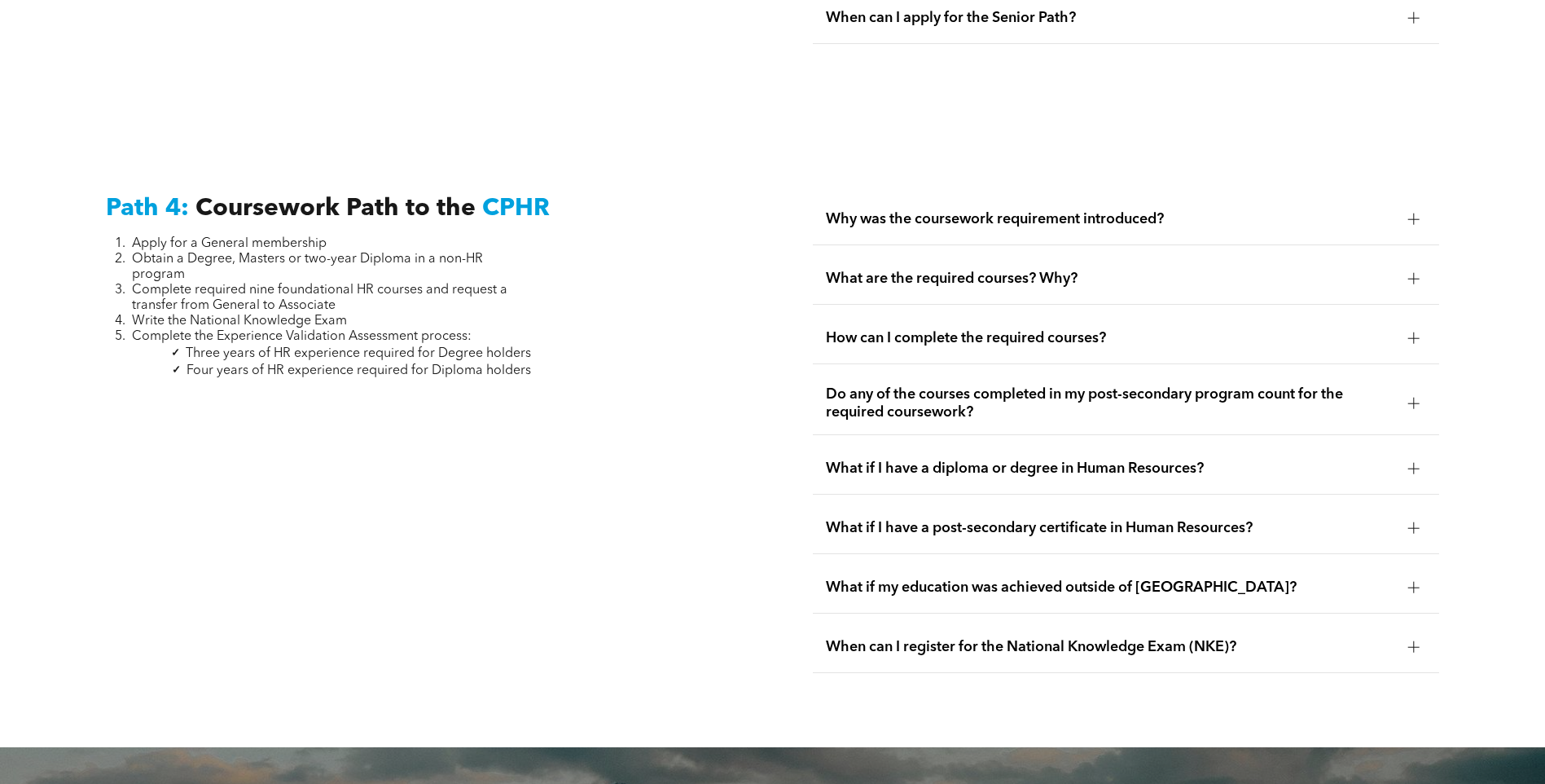
click at [1093, 443] on div "What if I have a diploma or degree in Human Resources?" at bounding box center [1126, 469] width 626 height 51
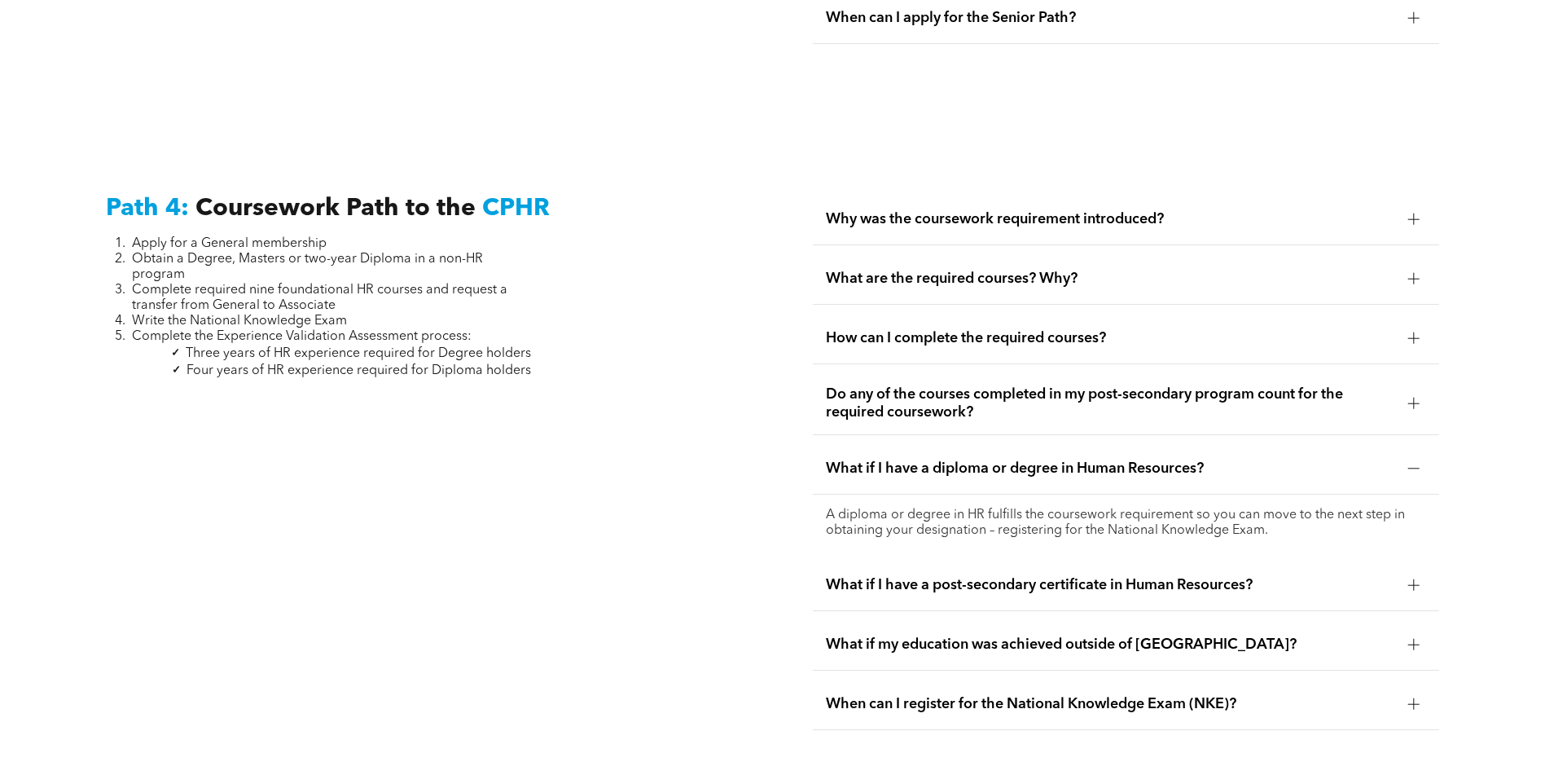
click at [1087, 459] on span "What if I have a diploma or degree in Human Resources?" at bounding box center [1110, 468] width 570 height 18
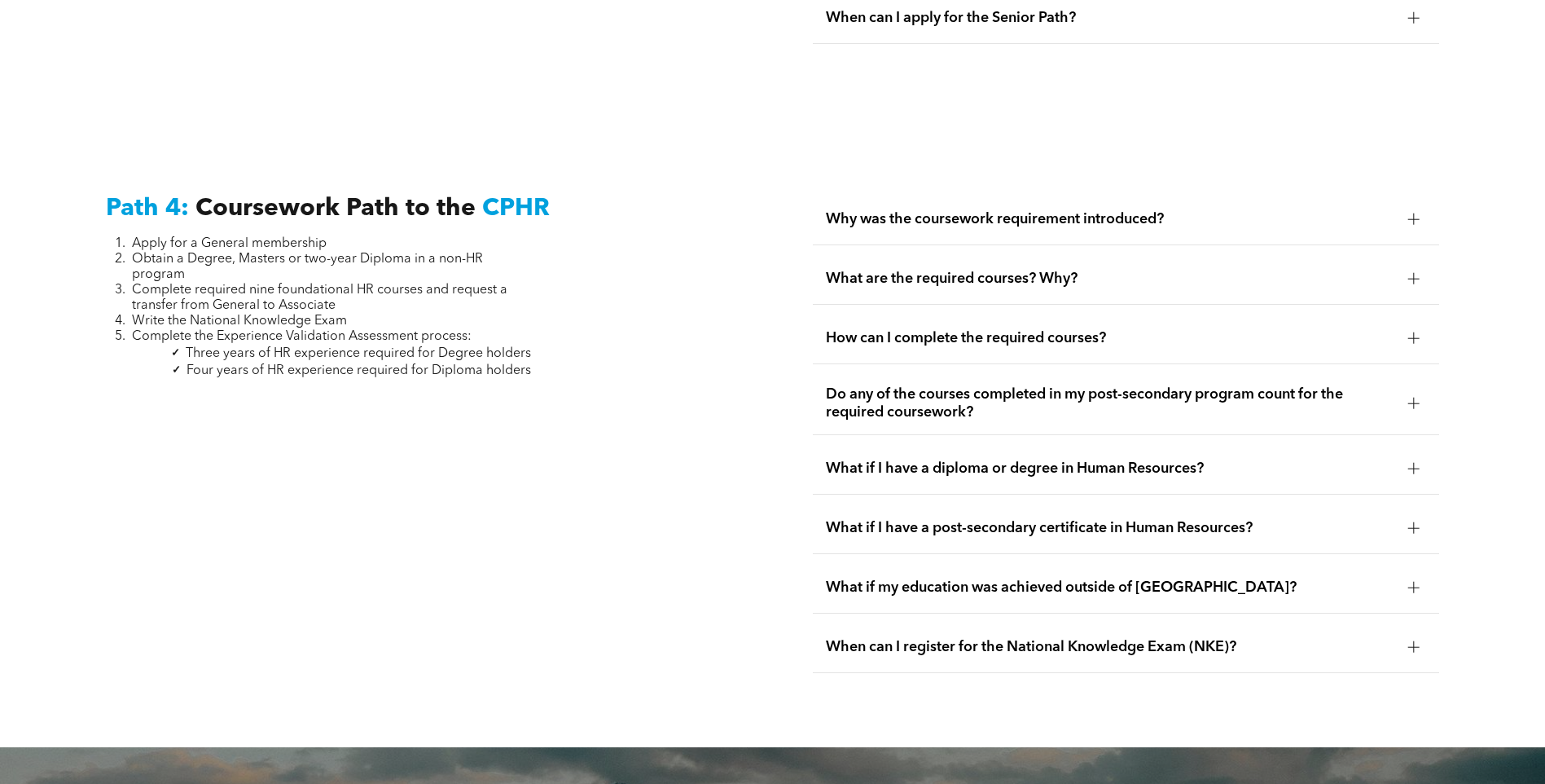
scroll to position [4673, 0]
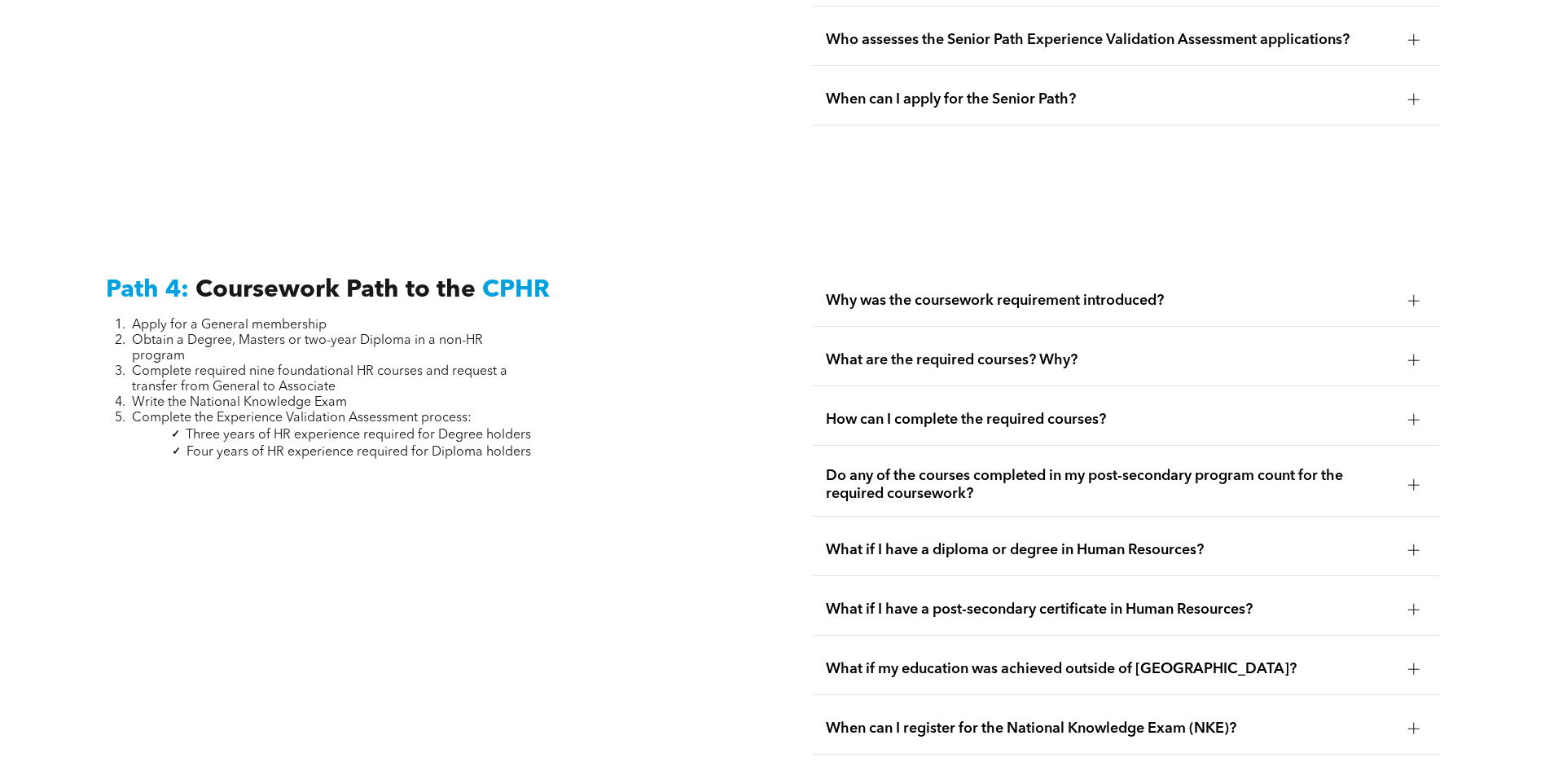
click at [1065, 411] on span "How can I complete the required courses?" at bounding box center [1110, 419] width 570 height 18
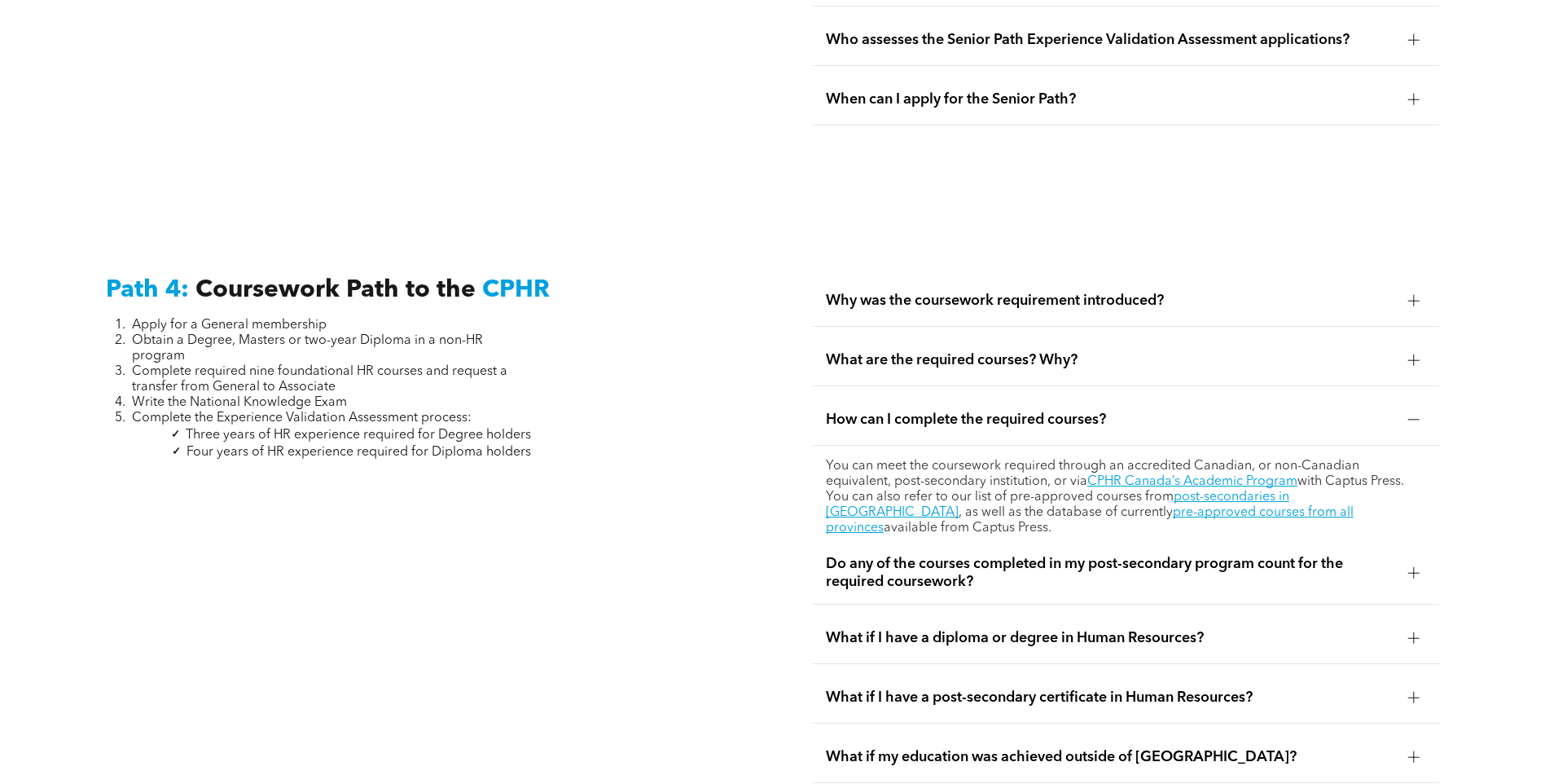
click at [1065, 411] on span "How can I complete the required courses?" at bounding box center [1110, 419] width 570 height 18
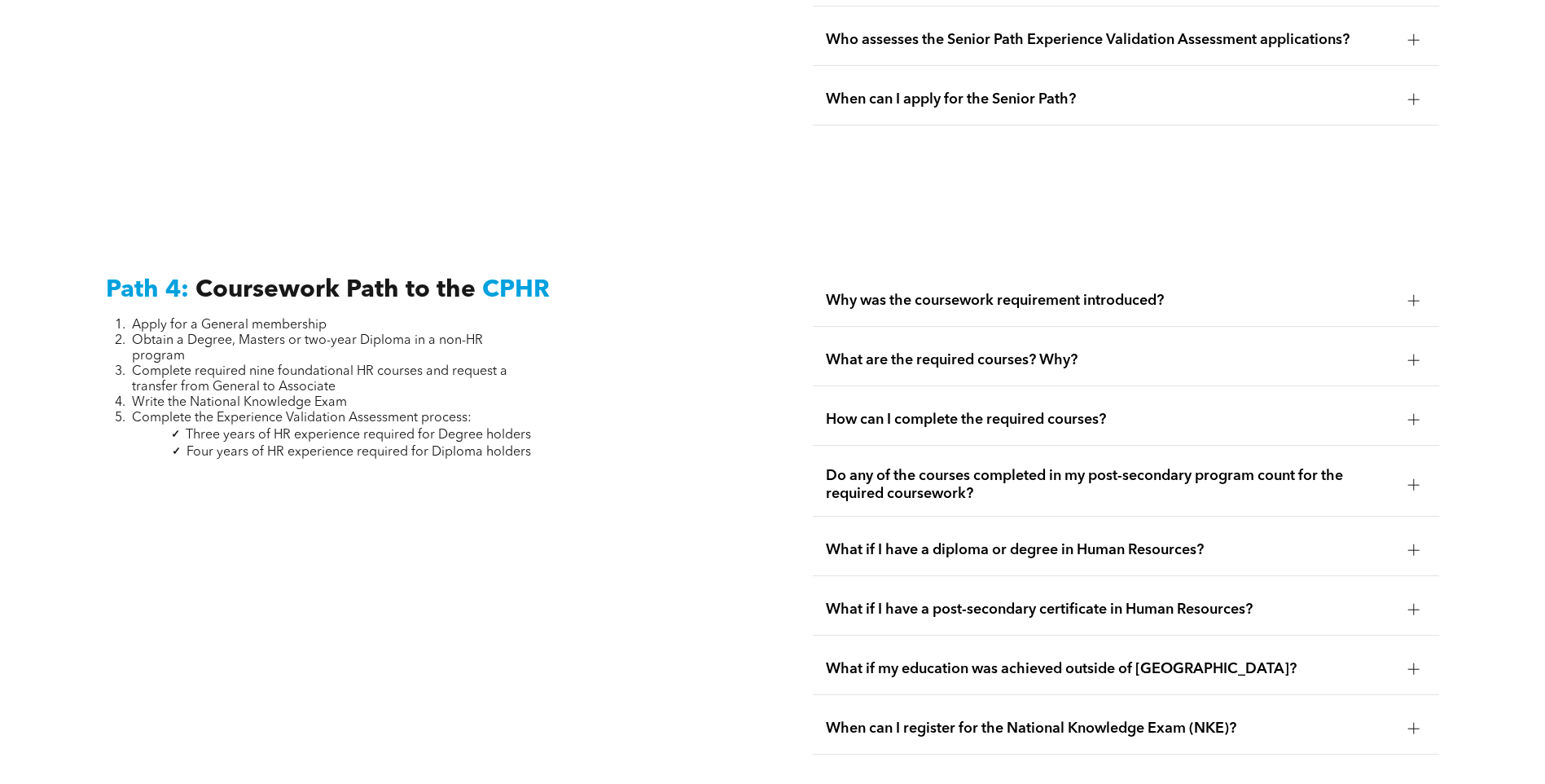
scroll to position [4429, 0]
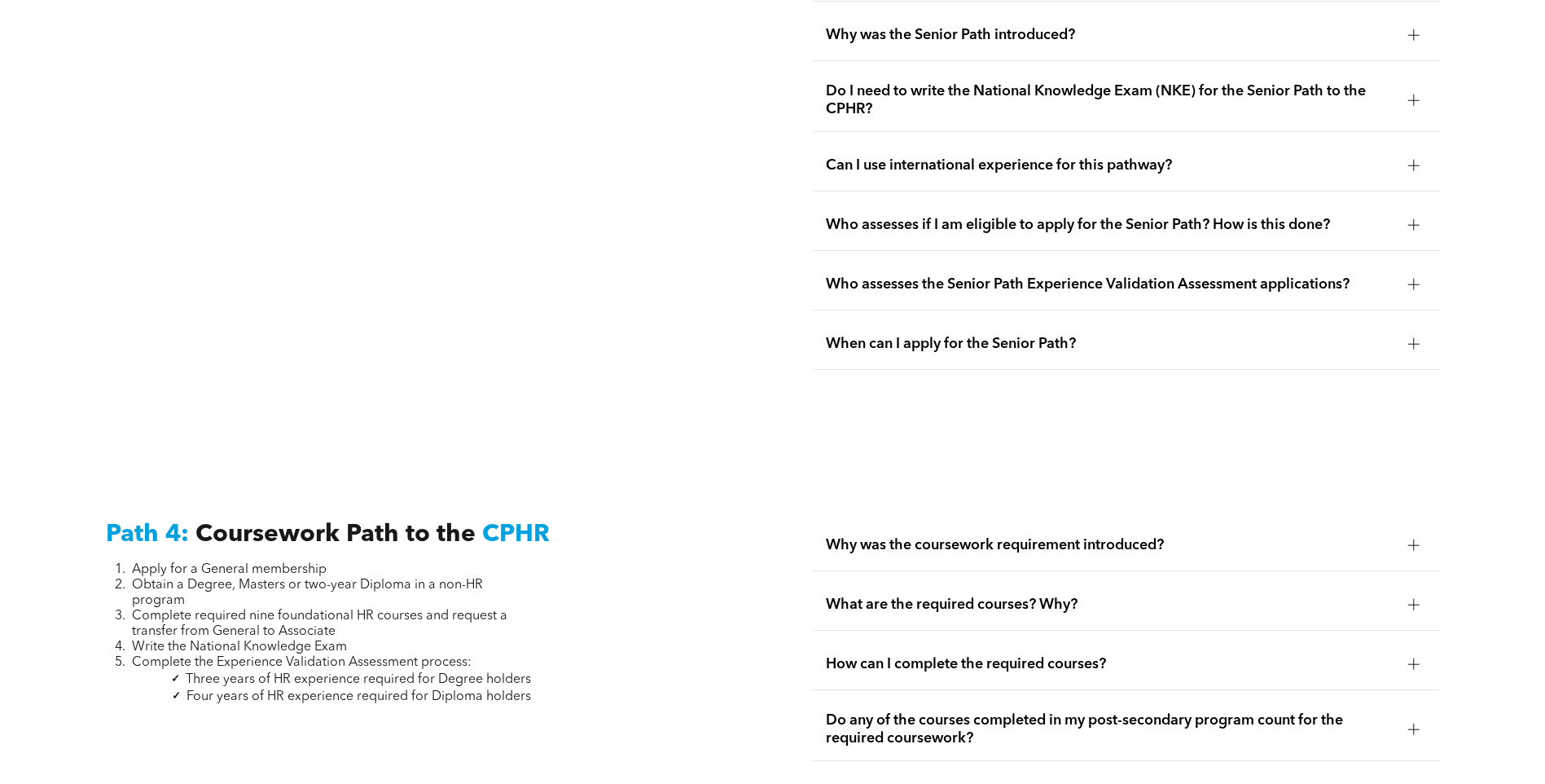
click at [1038, 275] on span "Who assesses the Senior Path Experience Validation Assessment applications?" at bounding box center [1110, 284] width 570 height 18
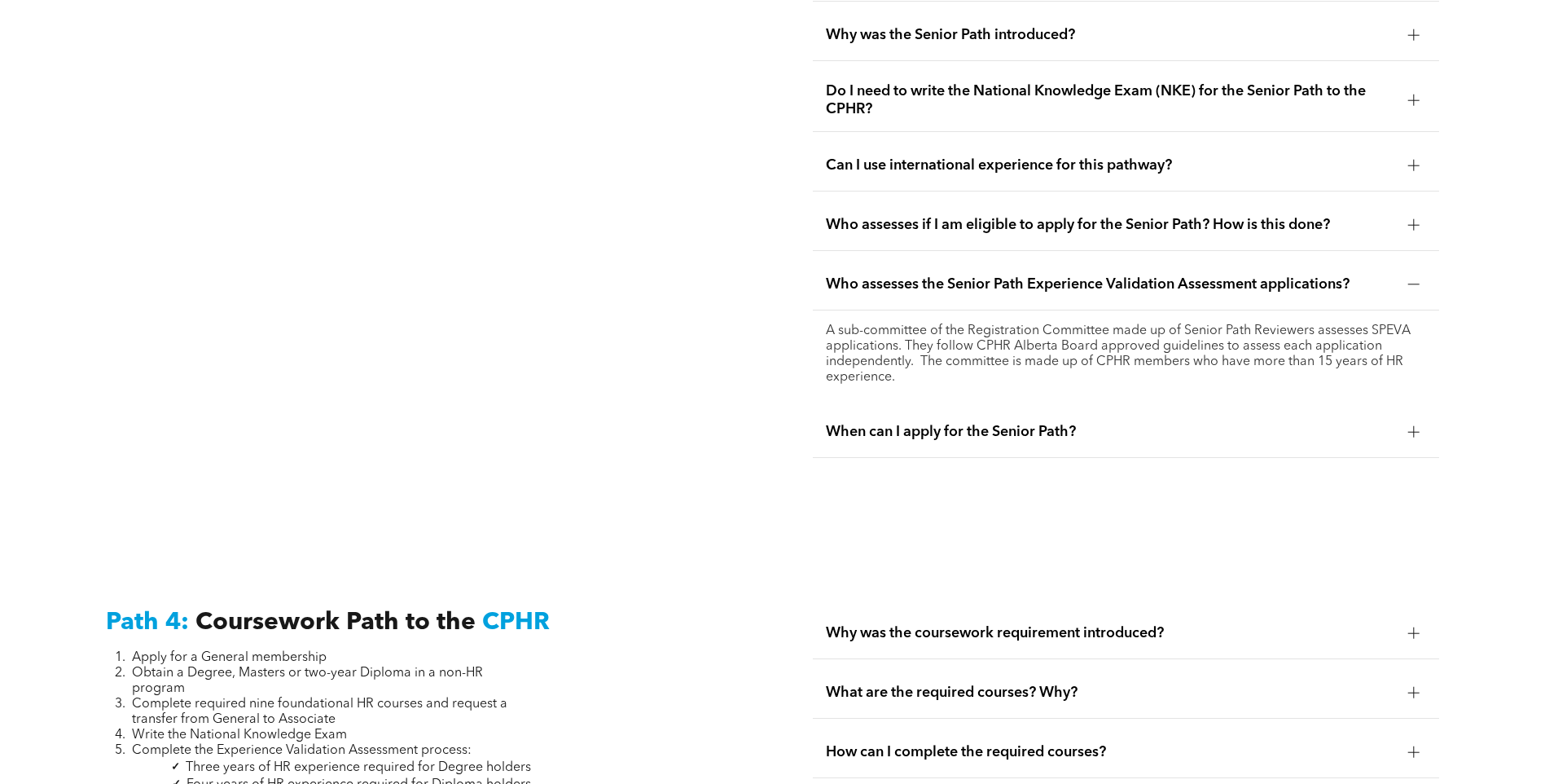
click at [1035, 275] on span "Who assesses the Senior Path Experience Validation Assessment applications?" at bounding box center [1110, 284] width 570 height 18
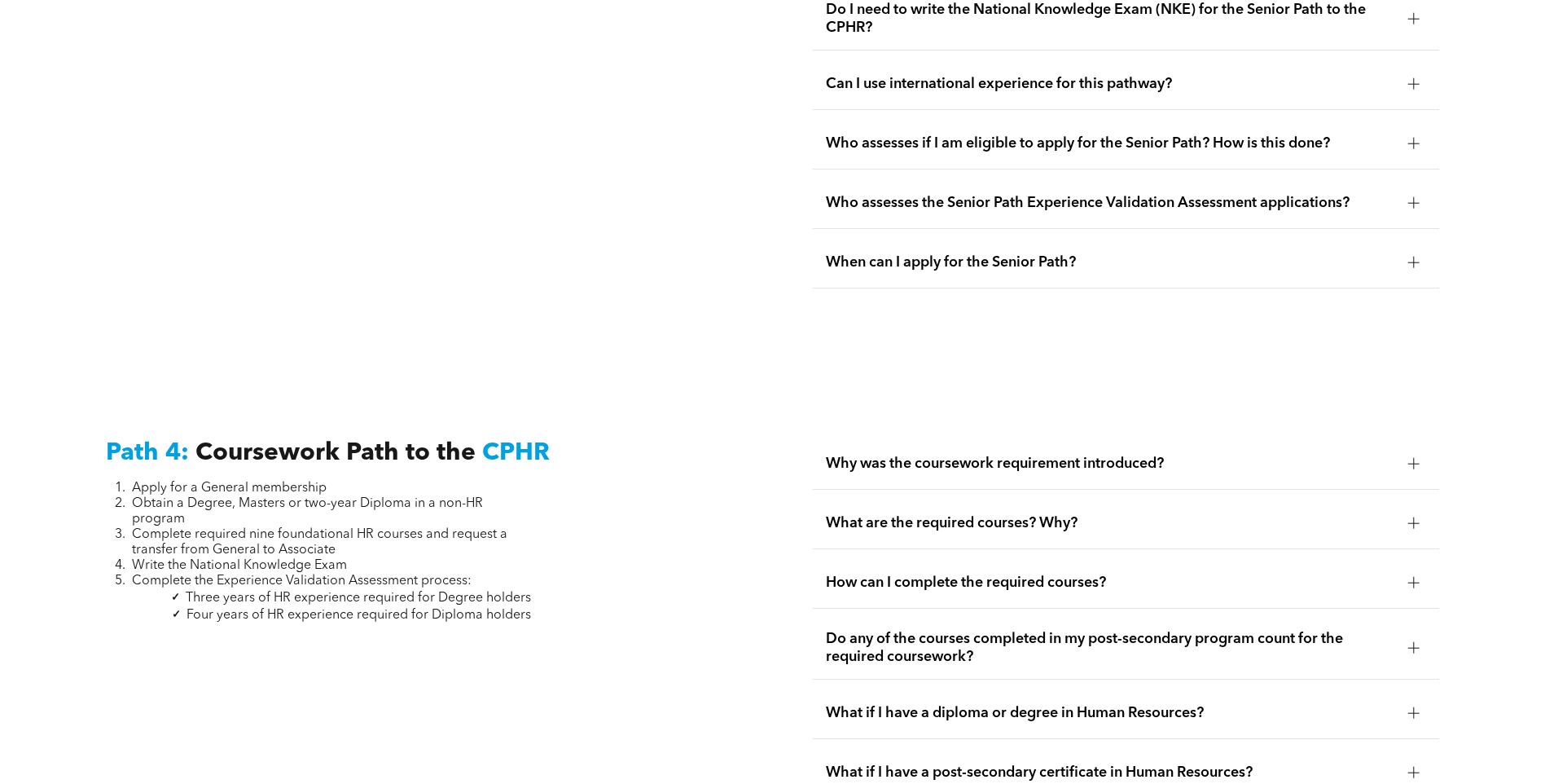
scroll to position [4754, 0]
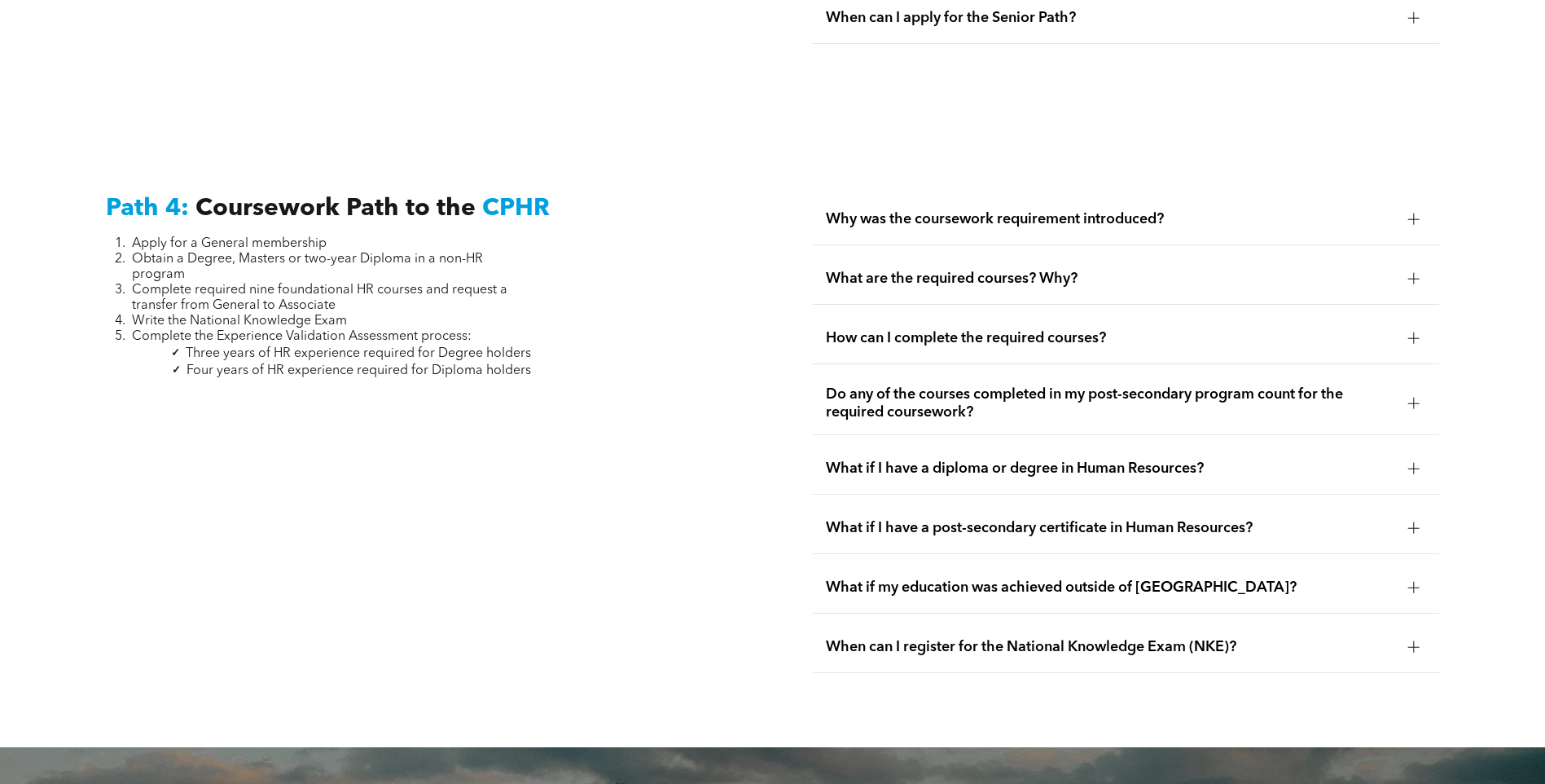
click at [1028, 578] on span "What if my education was achieved outside of [GEOGRAPHIC_DATA]?" at bounding box center [1110, 587] width 570 height 18
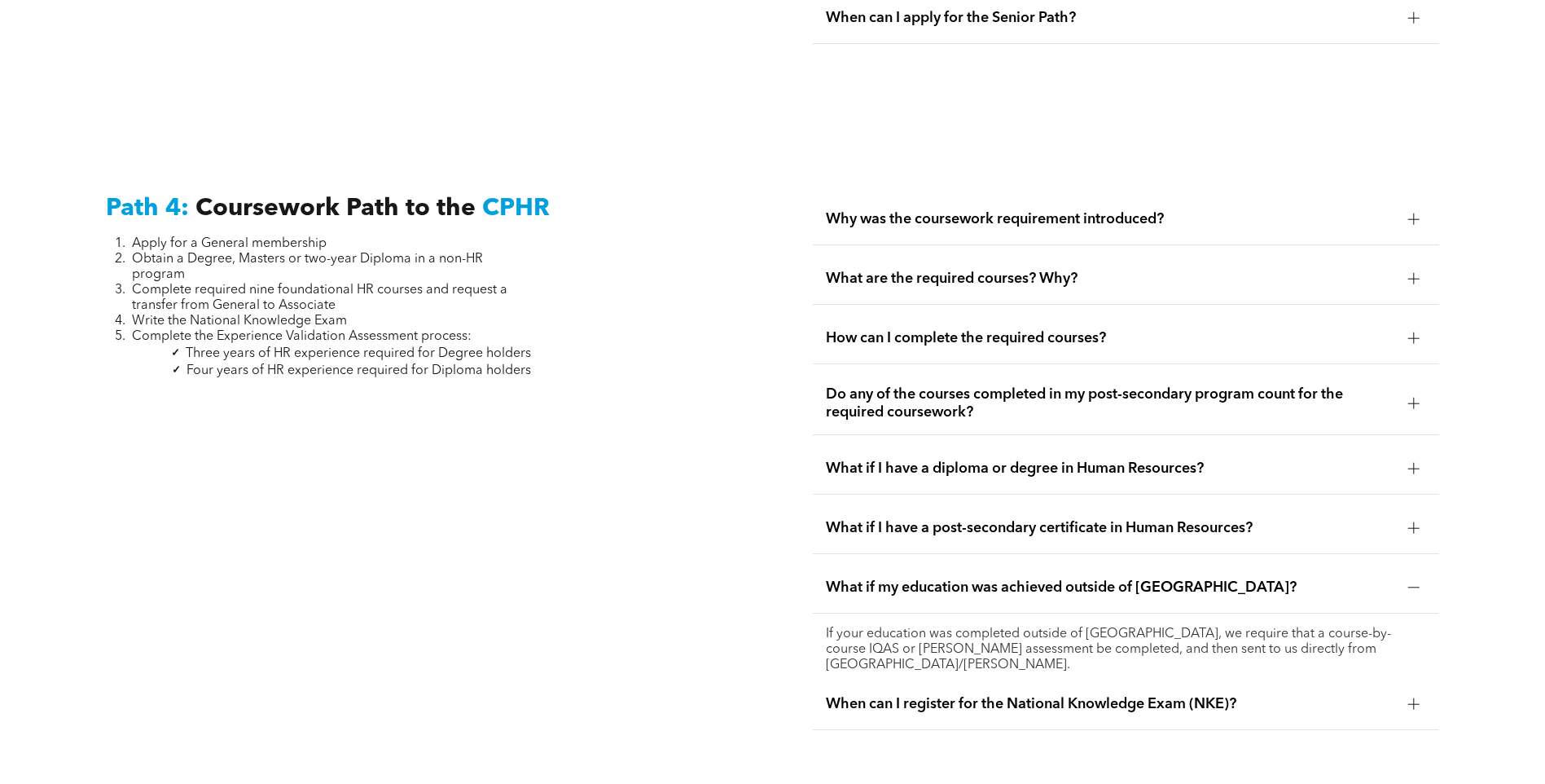
click at [1028, 578] on span "What if my education was achieved outside of [GEOGRAPHIC_DATA]?" at bounding box center [1110, 587] width 570 height 18
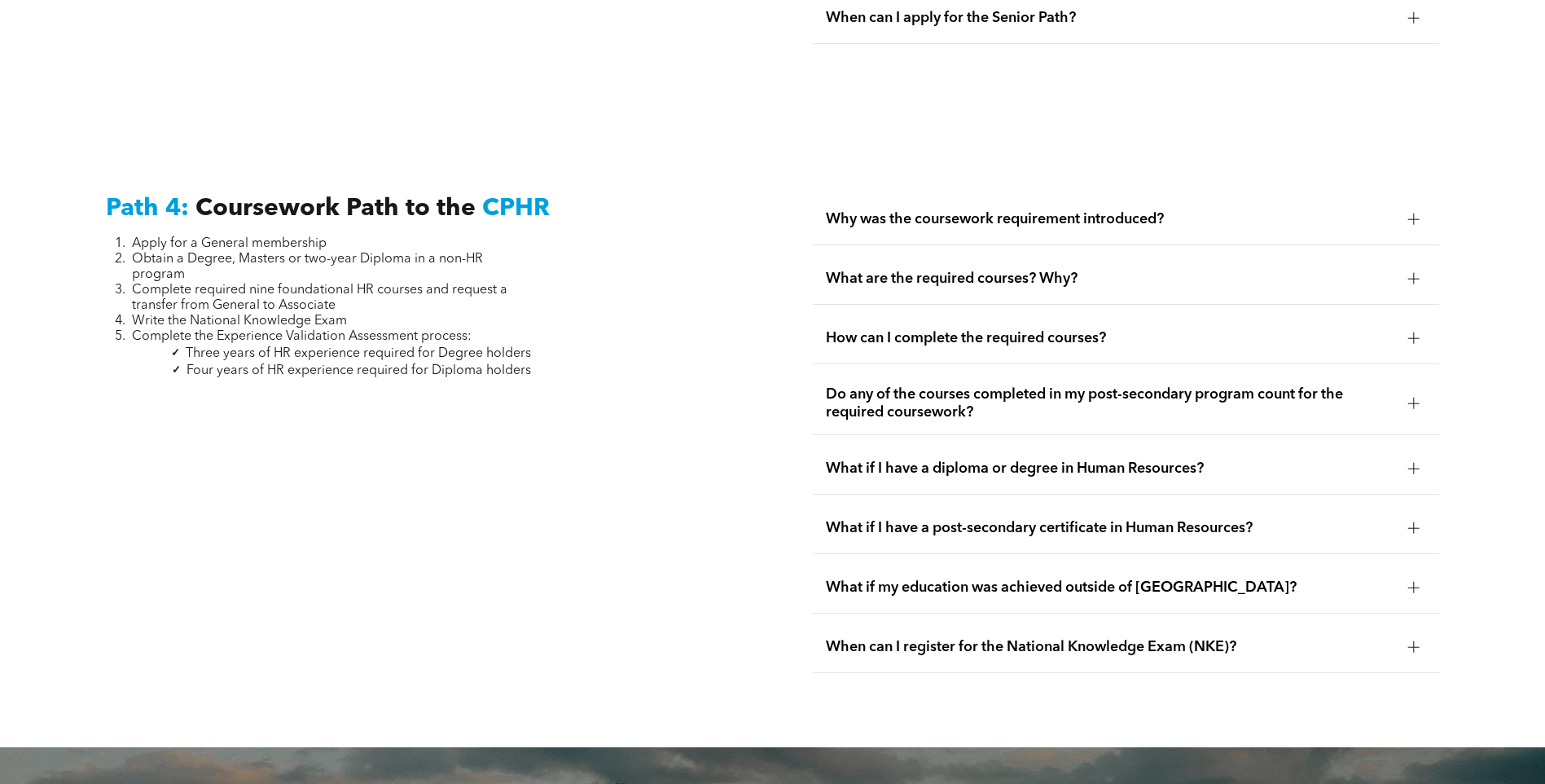
click at [1005, 519] on span "What if I have a post-secondary certificate in Human Resources?" at bounding box center [1110, 528] width 570 height 18
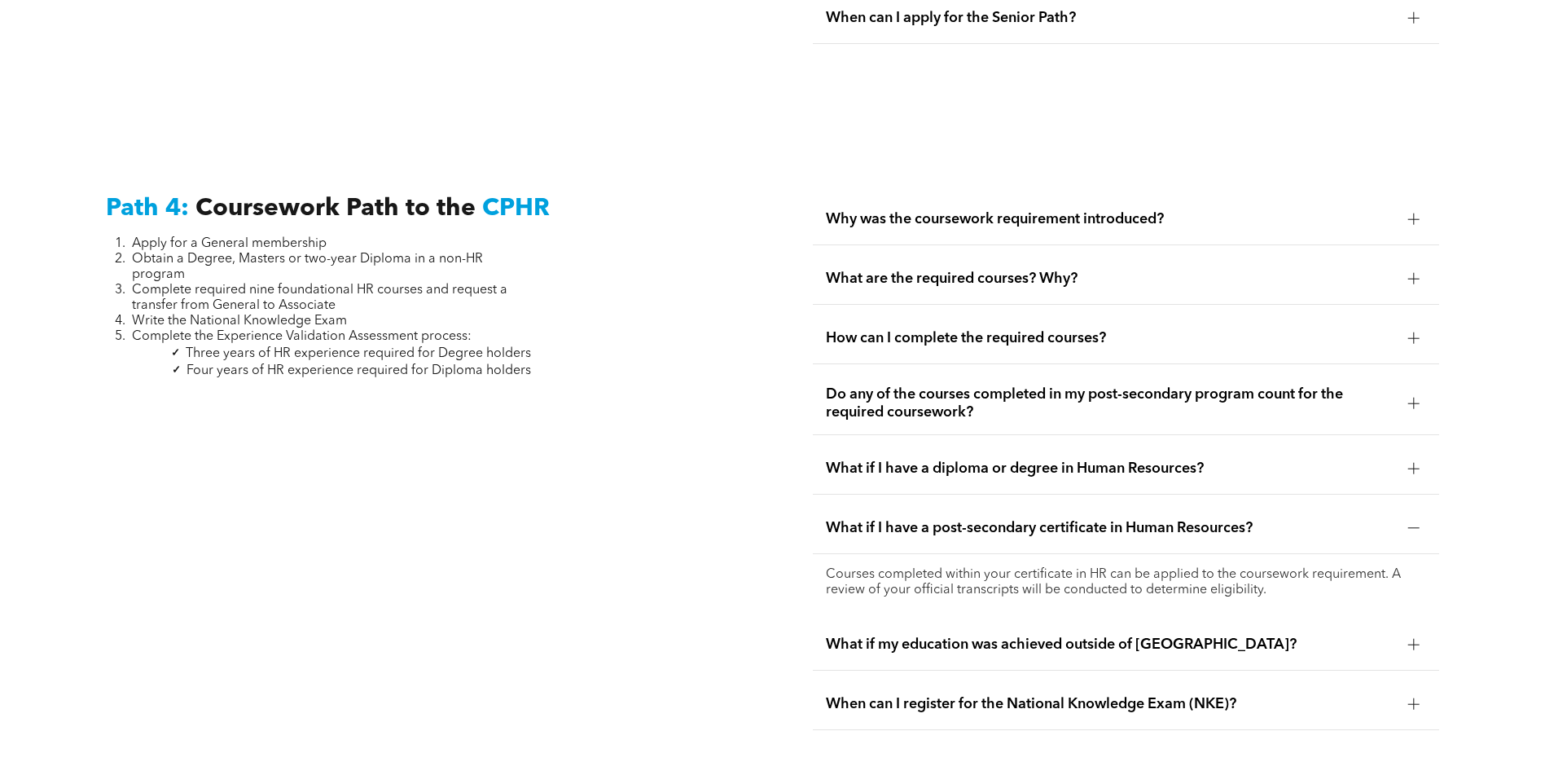
click at [1005, 519] on span "What if I have a post-secondary certificate in Human Resources?" at bounding box center [1110, 528] width 570 height 18
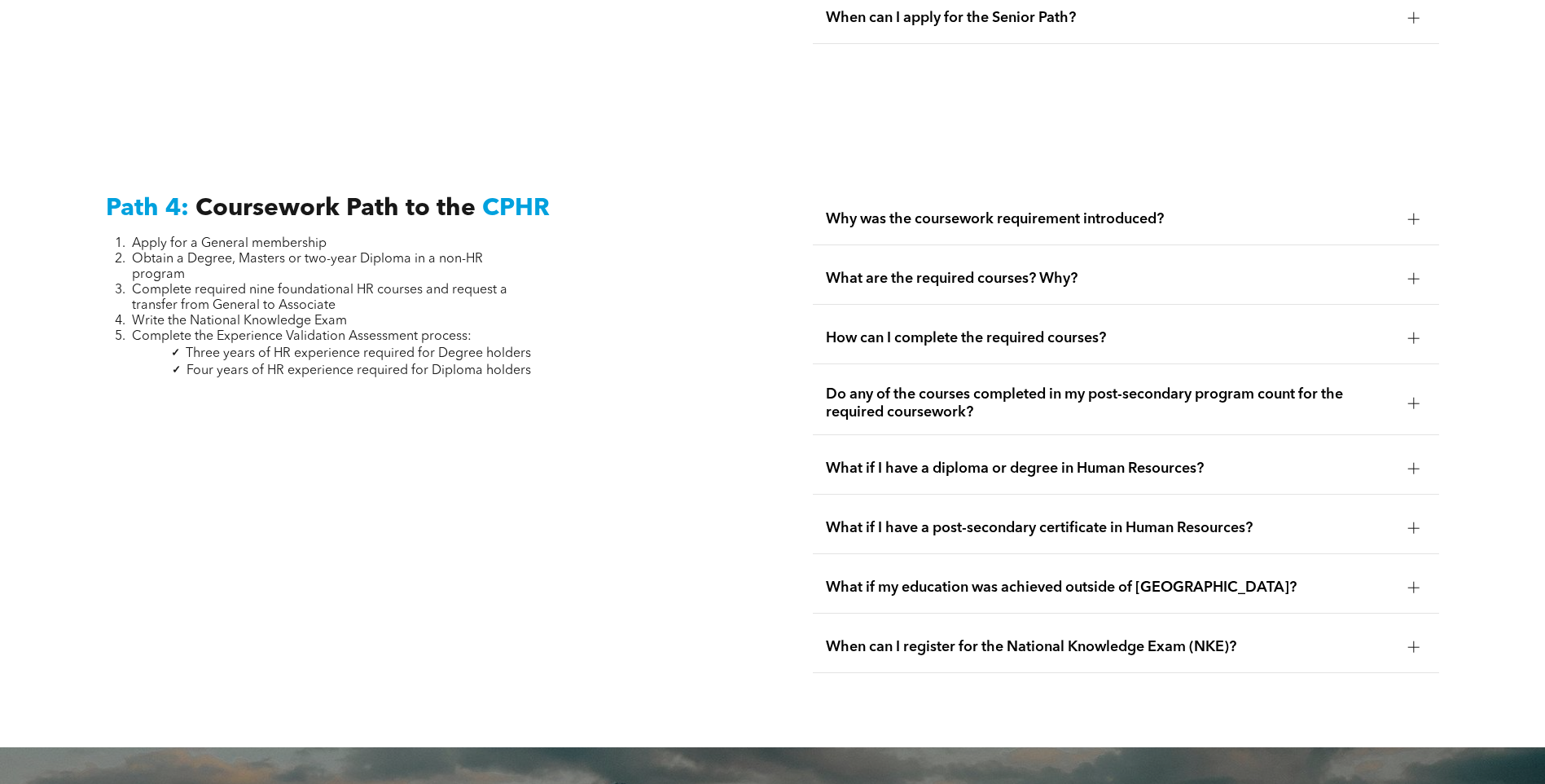
scroll to position [4592, 0]
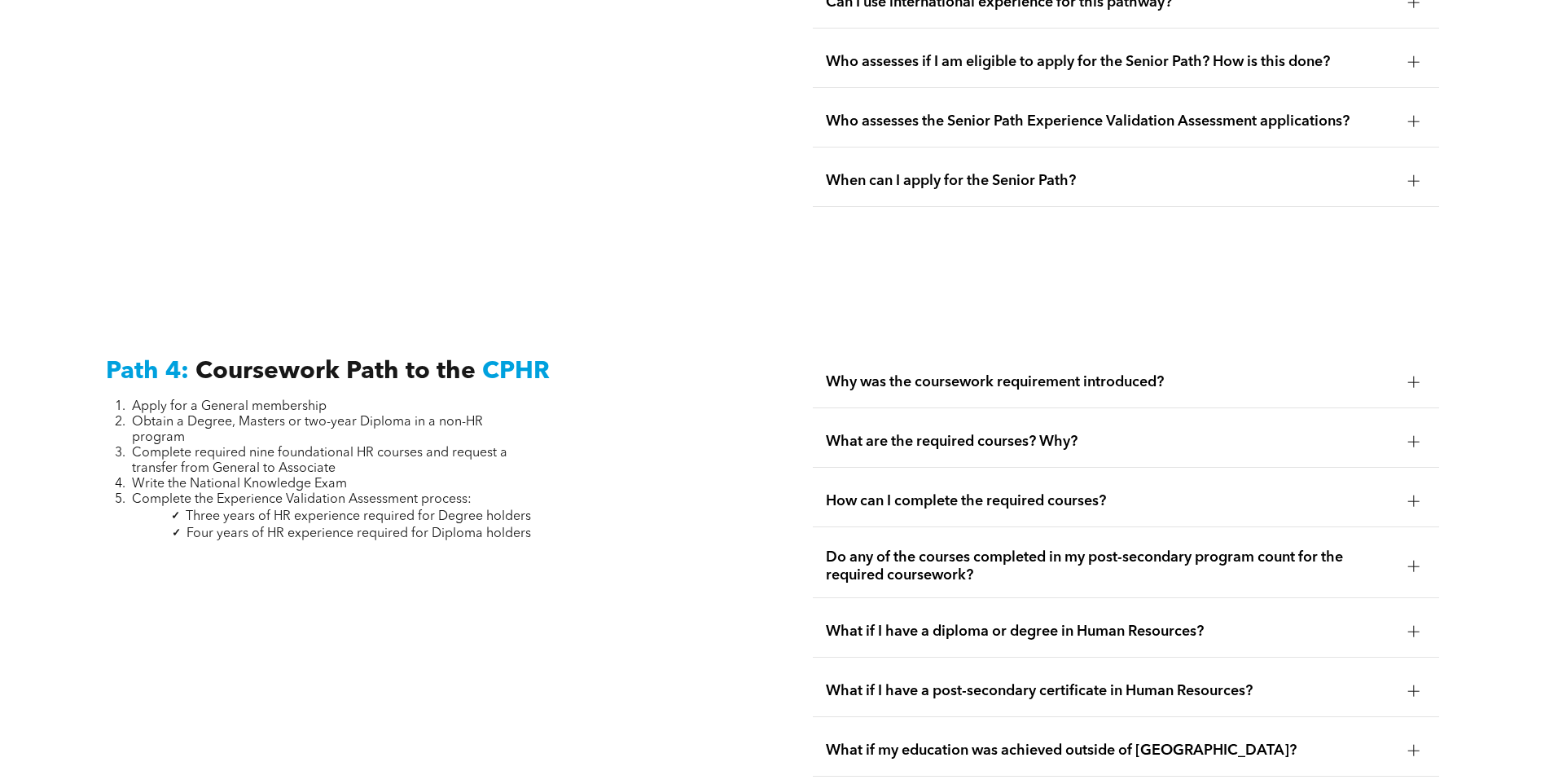
click at [938, 548] on span "Do any of the courses completed in my post-secondary program count for the requ…" at bounding box center [1110, 566] width 570 height 36
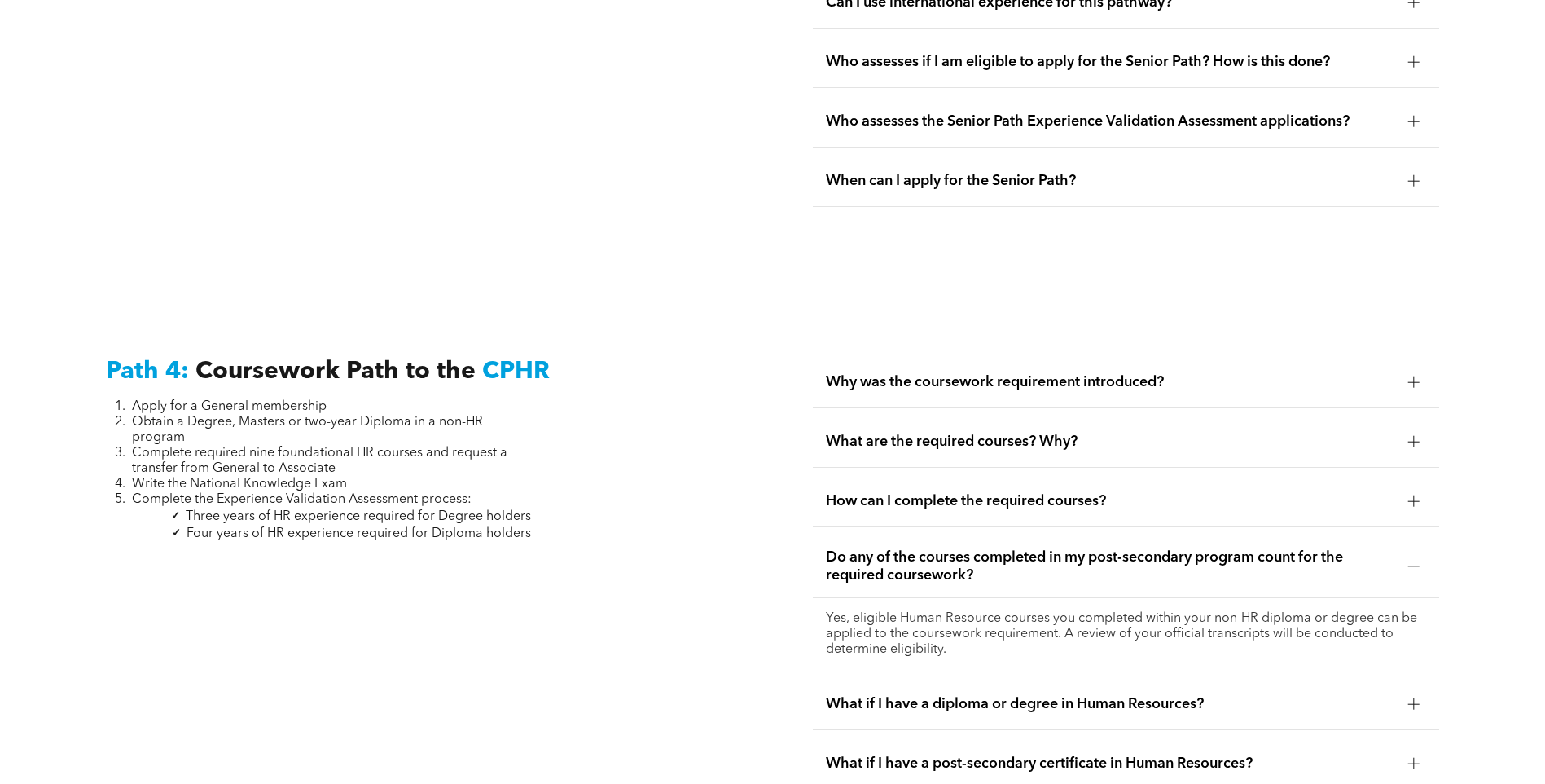
click at [1036, 548] on span "Do any of the courses completed in my post-secondary program count for the requ…" at bounding box center [1110, 566] width 570 height 36
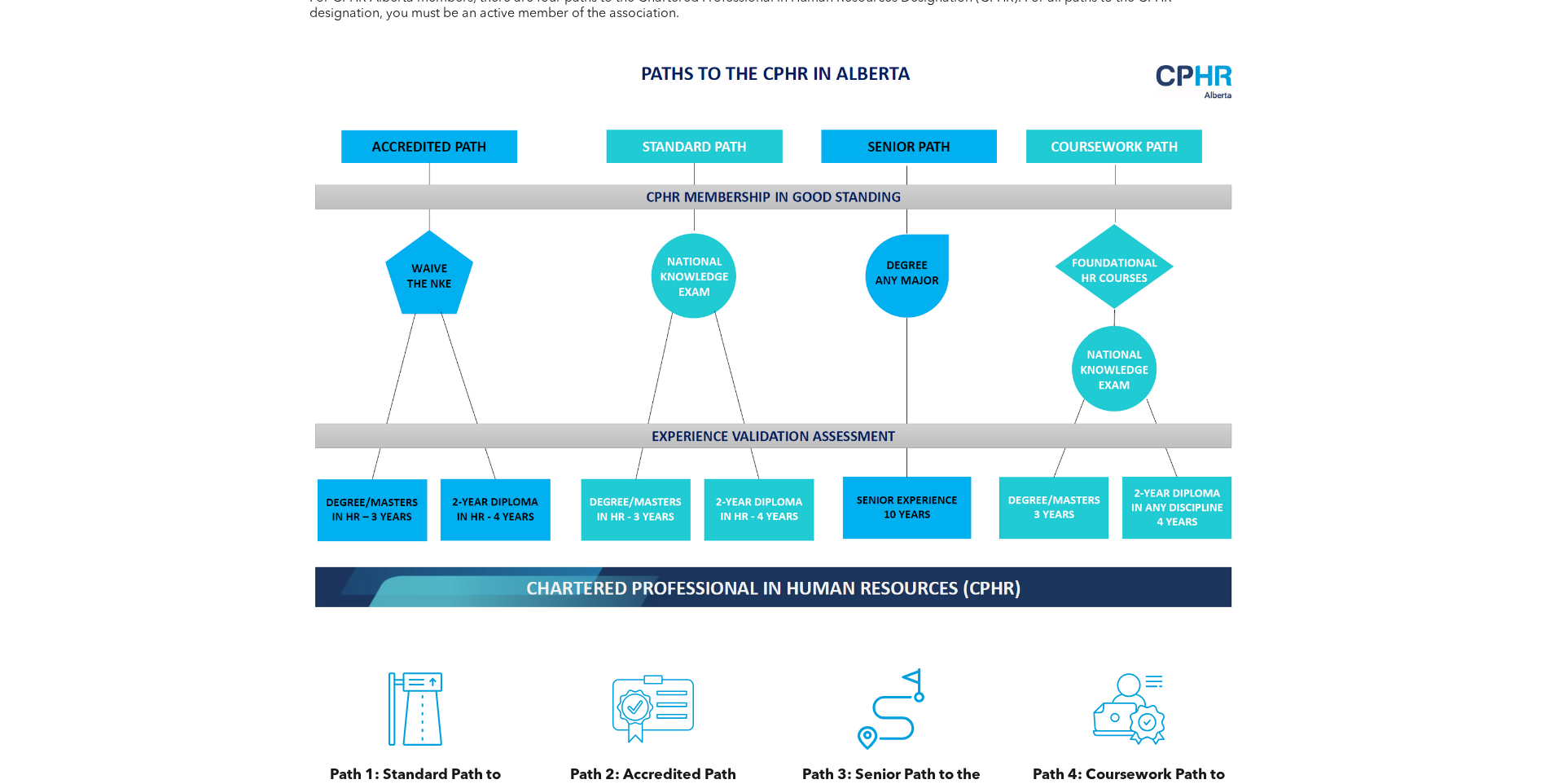
scroll to position [1008, 0]
